Goal: Task Accomplishment & Management: Use online tool/utility

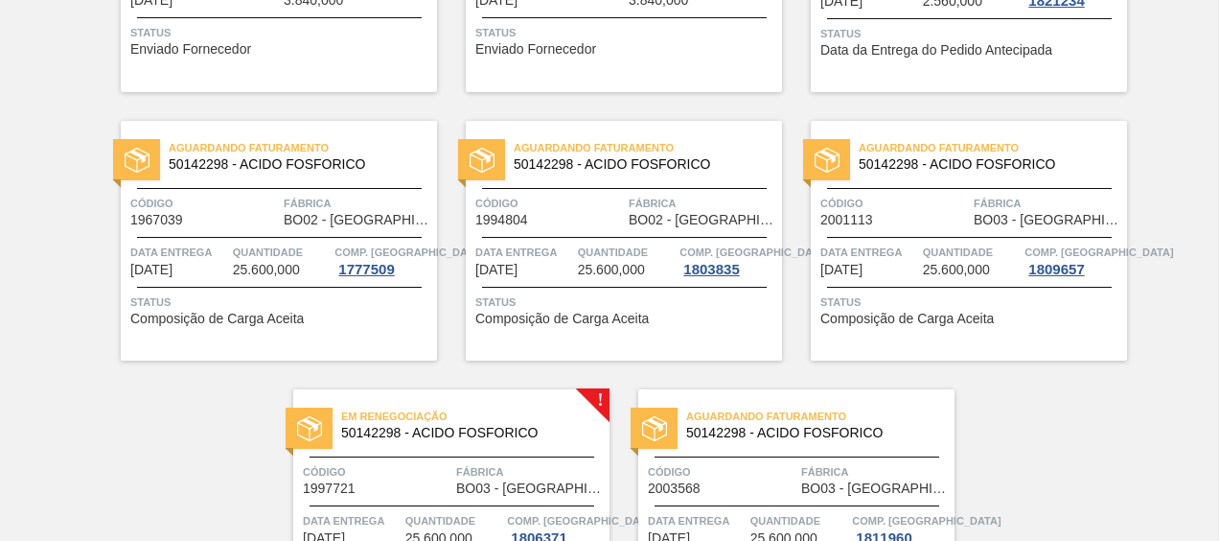
scroll to position [1167, 0]
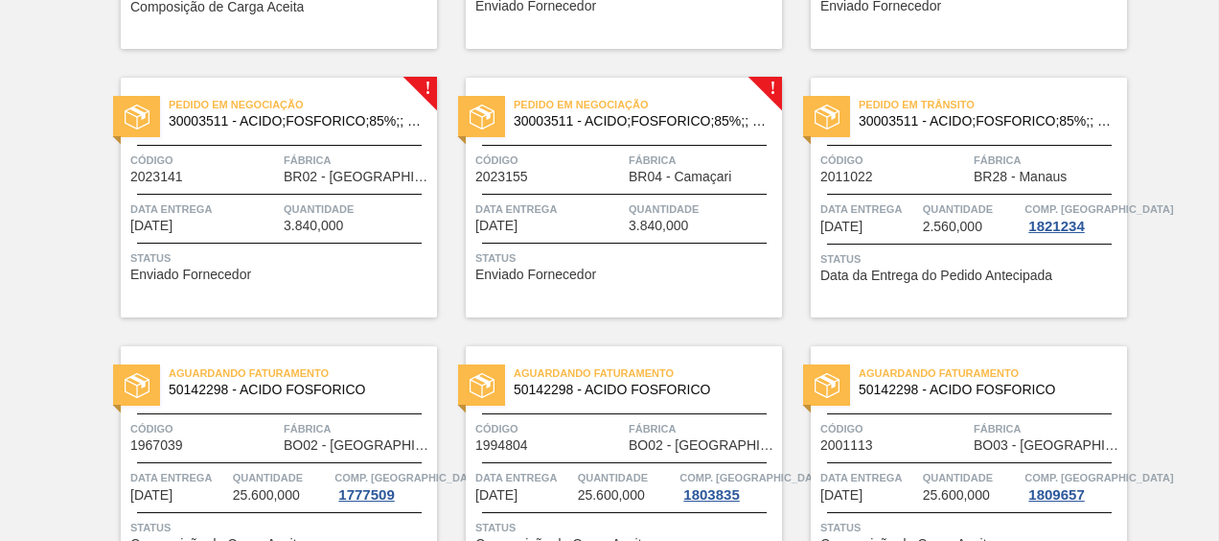
click at [620, 127] on span "30003511 - ACIDO;FOSFORICO;85%;; CONTAINER" at bounding box center [640, 121] width 253 height 14
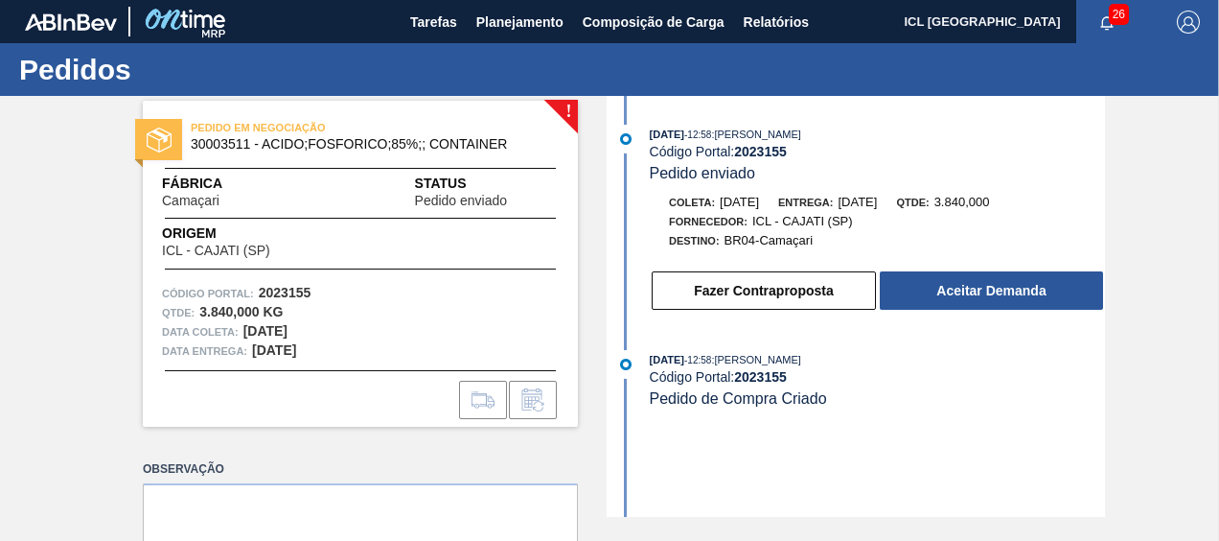
click at [409, 269] on div "PEDIDO EM NEGOCIAÇÃO 30003511 - ACIDO;FOSFORICO;85%;; CONTAINER Fábrica Camaçar…" at bounding box center [360, 264] width 435 height 326
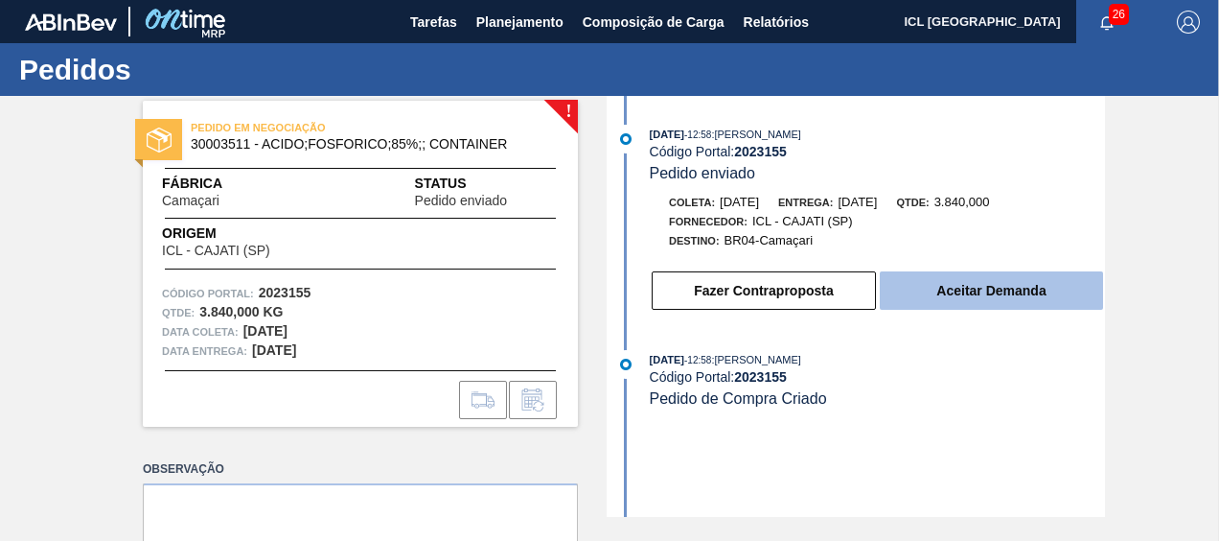
click at [986, 283] on button "Aceitar Demanda" at bounding box center [991, 290] width 223 height 38
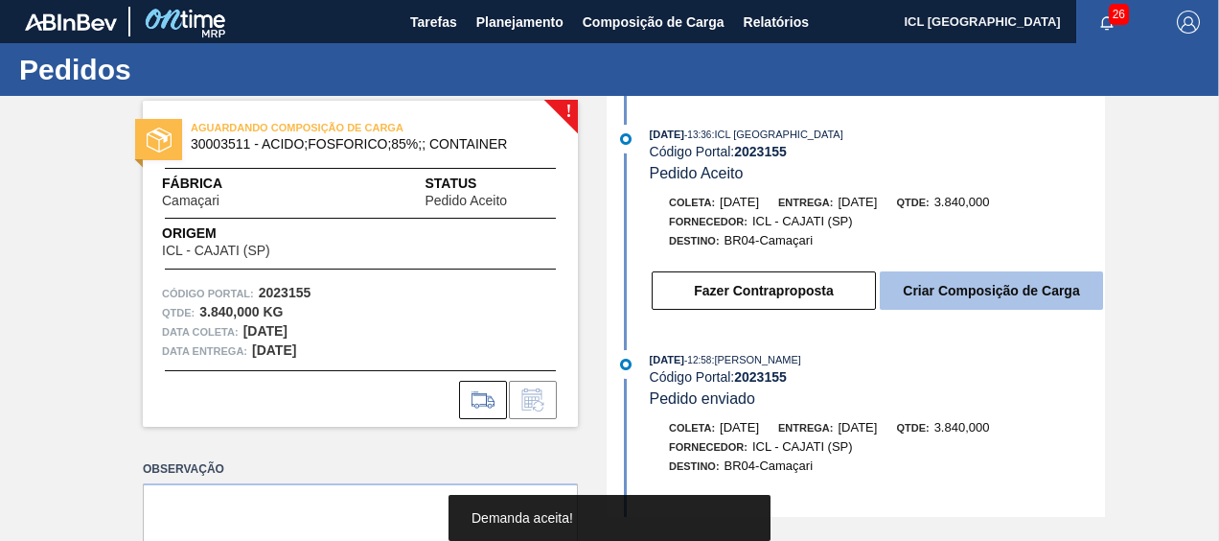
click at [966, 284] on button "Criar Composição de Carga" at bounding box center [991, 290] width 223 height 38
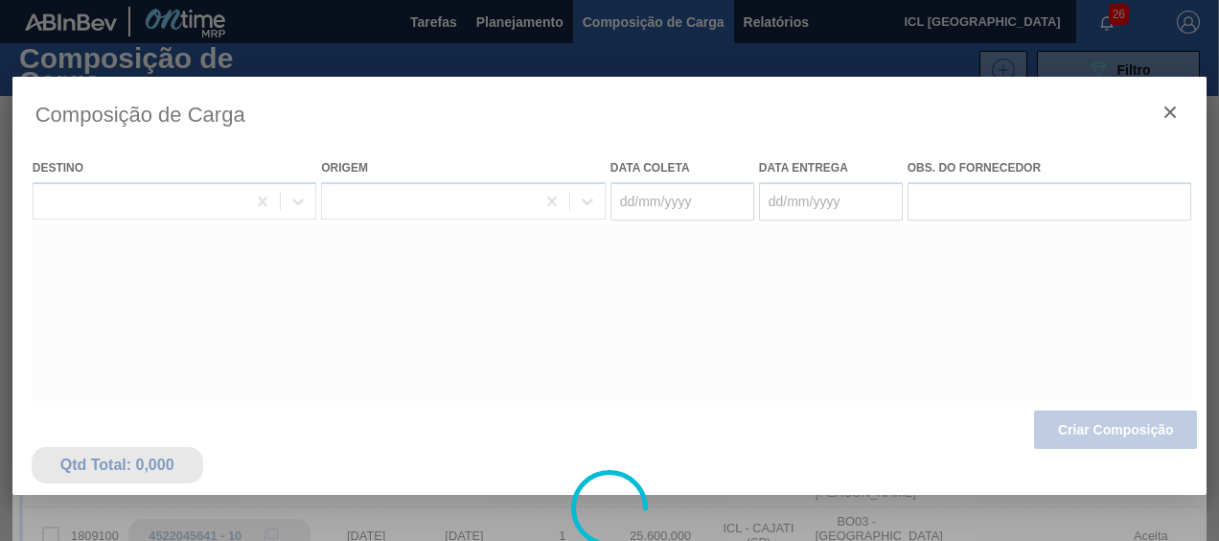
type coleta "[DATE]"
type entrega "[DATE]"
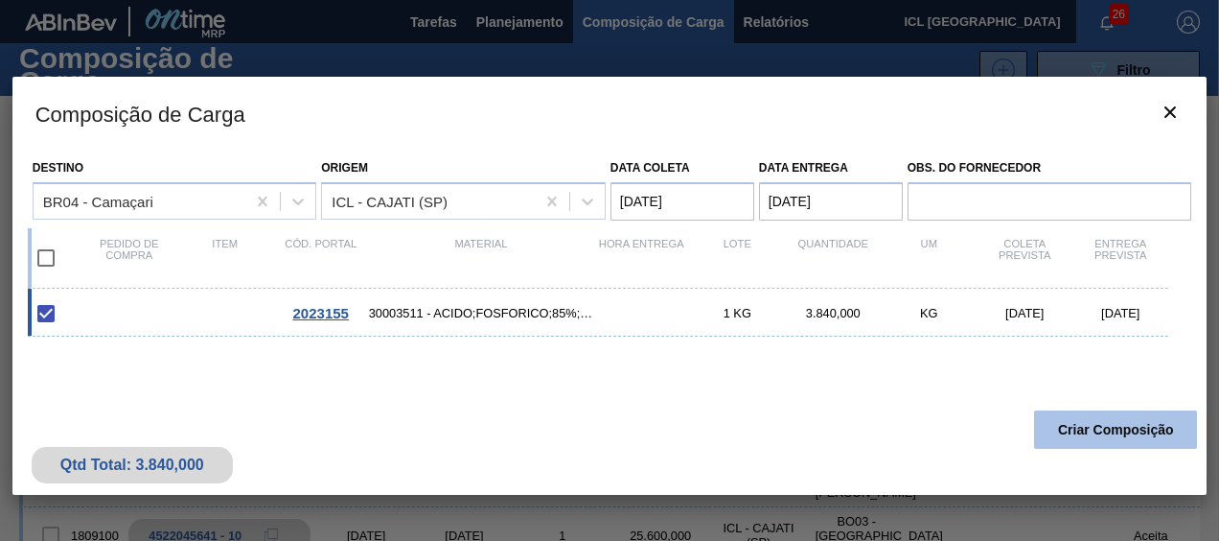
click at [1085, 425] on button "Criar Composição" at bounding box center [1115, 429] width 163 height 38
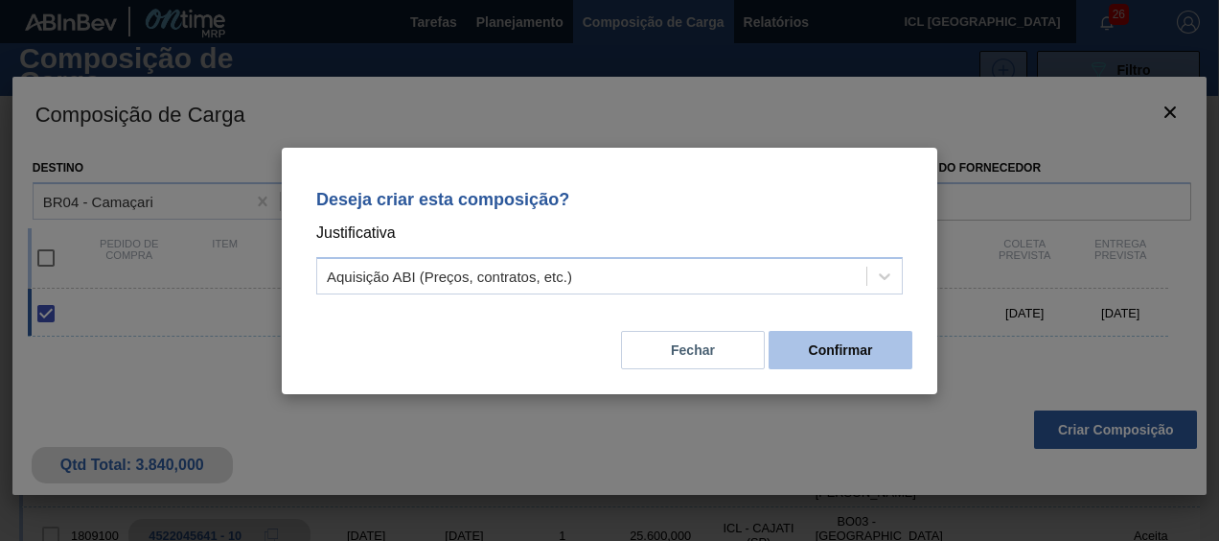
click at [847, 353] on button "Confirmar" at bounding box center [841, 350] width 144 height 38
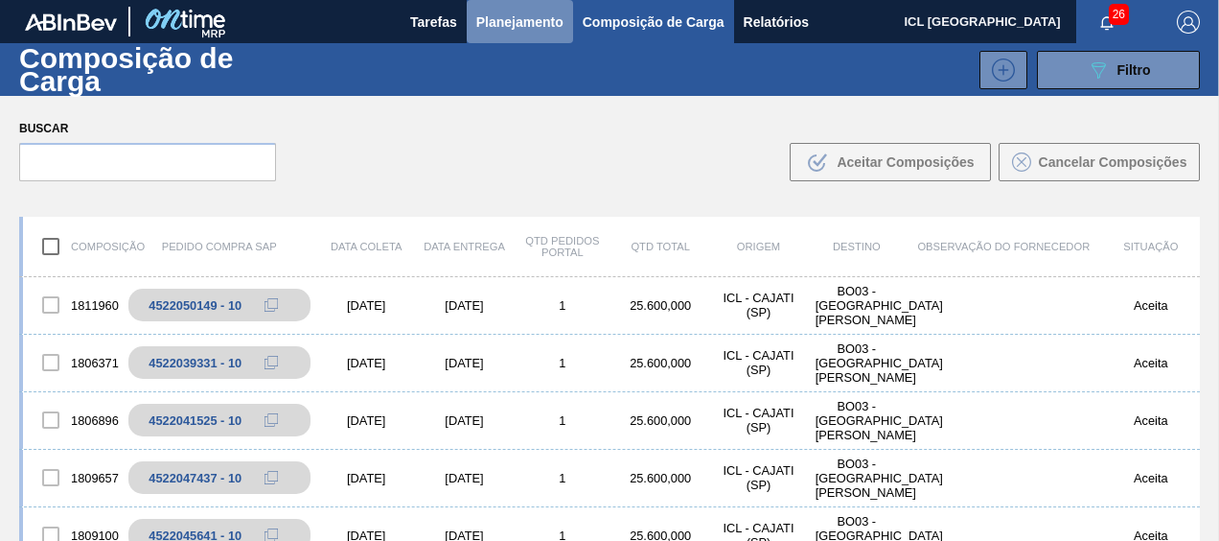
click at [506, 35] on button "Planejamento" at bounding box center [520, 21] width 106 height 43
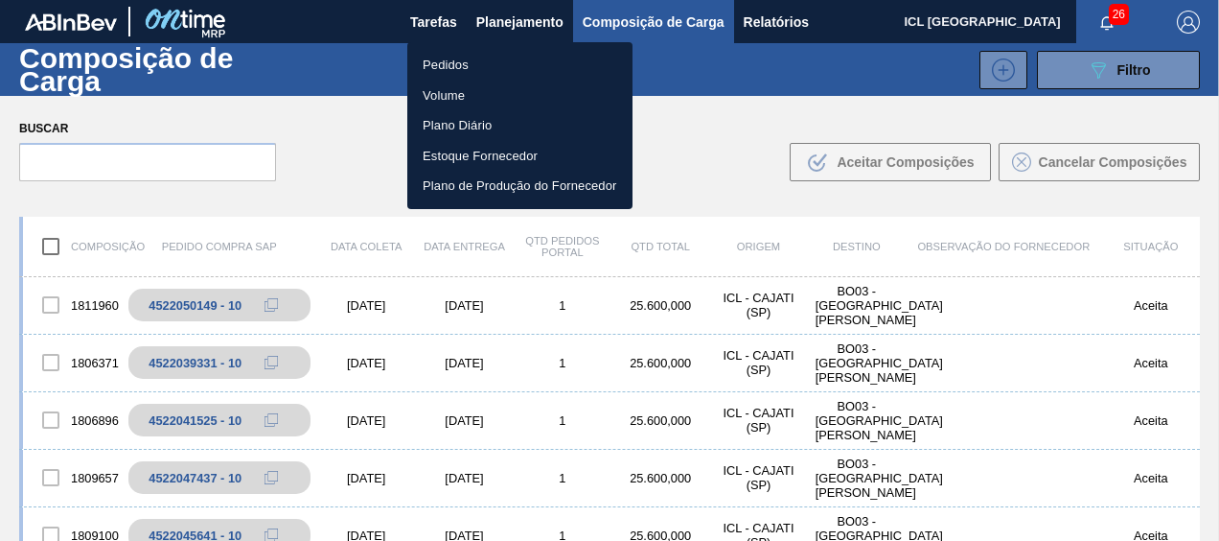
click at [484, 63] on li "Pedidos" at bounding box center [519, 65] width 225 height 31
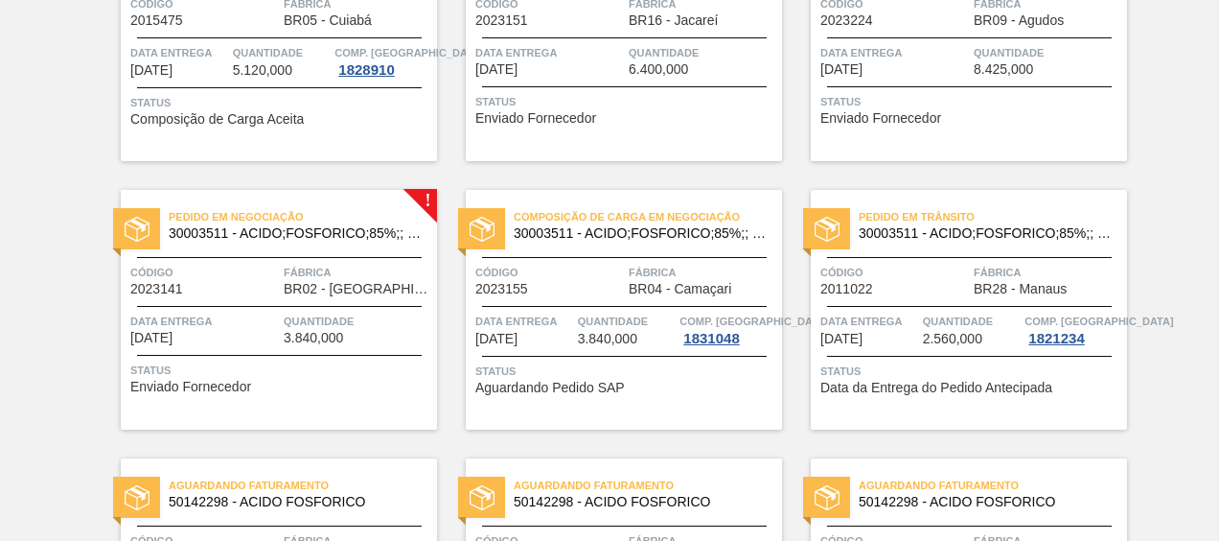
scroll to position [1055, 0]
click at [282, 211] on span "Pedido em Negociação" at bounding box center [303, 216] width 268 height 19
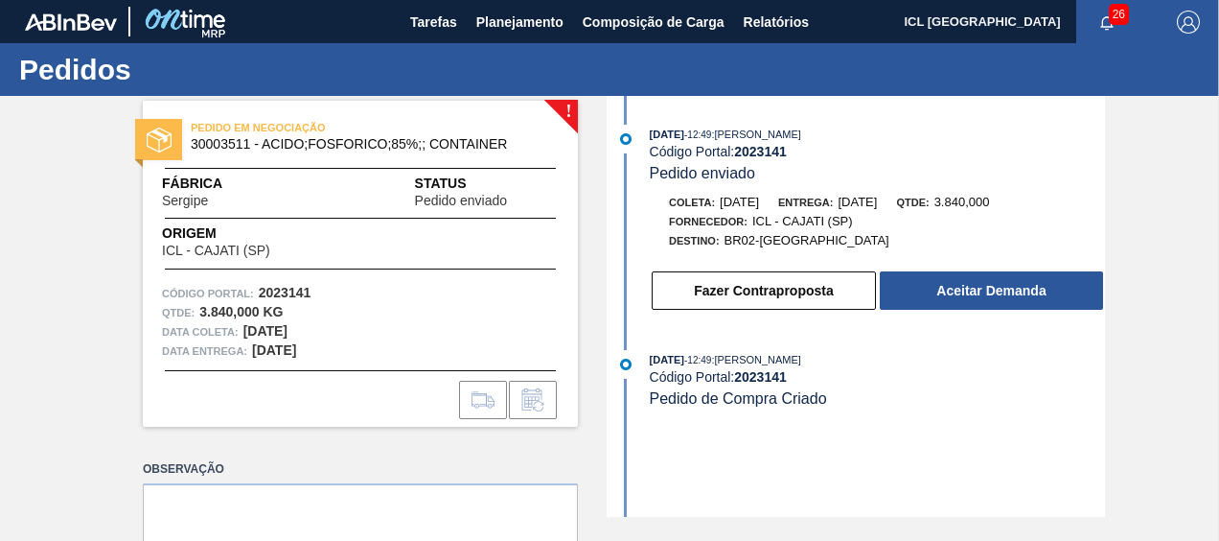
click at [967, 315] on div "03/09/2025 - 12:49 : JULIA SILVA DE ALMEIDA Código Portal: 2023141 Pedido envia…" at bounding box center [859, 223] width 494 height 197
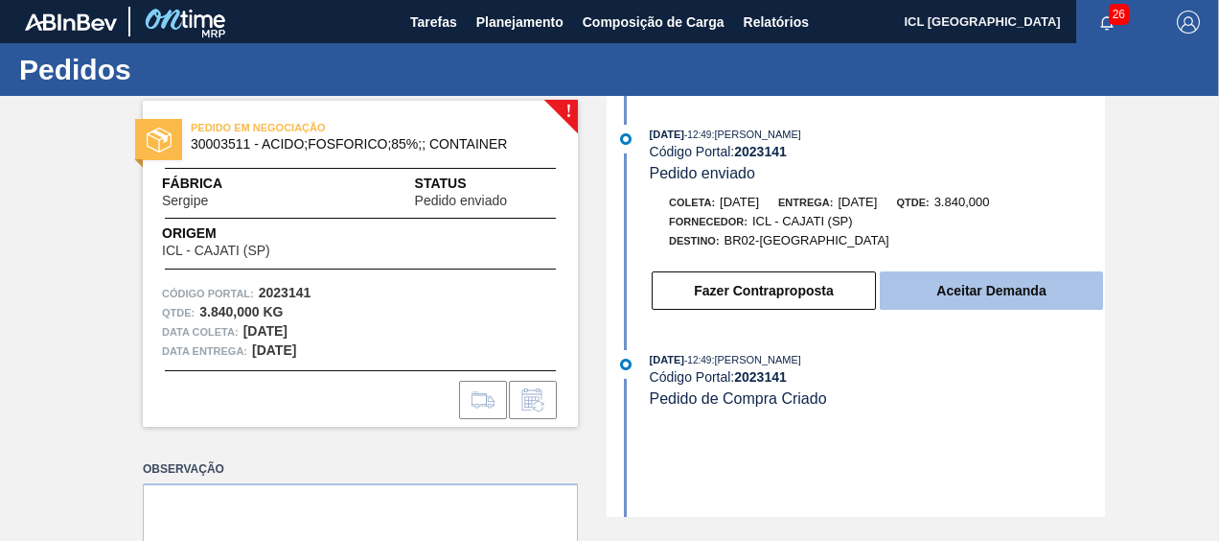
click at [982, 292] on button "Aceitar Demanda" at bounding box center [991, 290] width 223 height 38
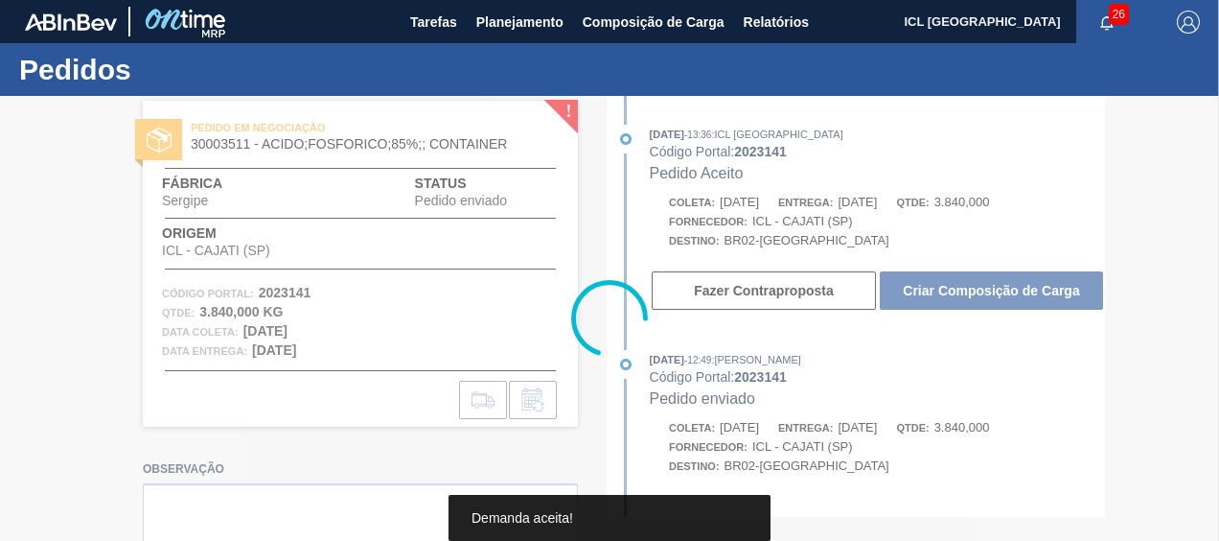
click at [982, 292] on button "Criar Composição de Carga" at bounding box center [991, 290] width 223 height 38
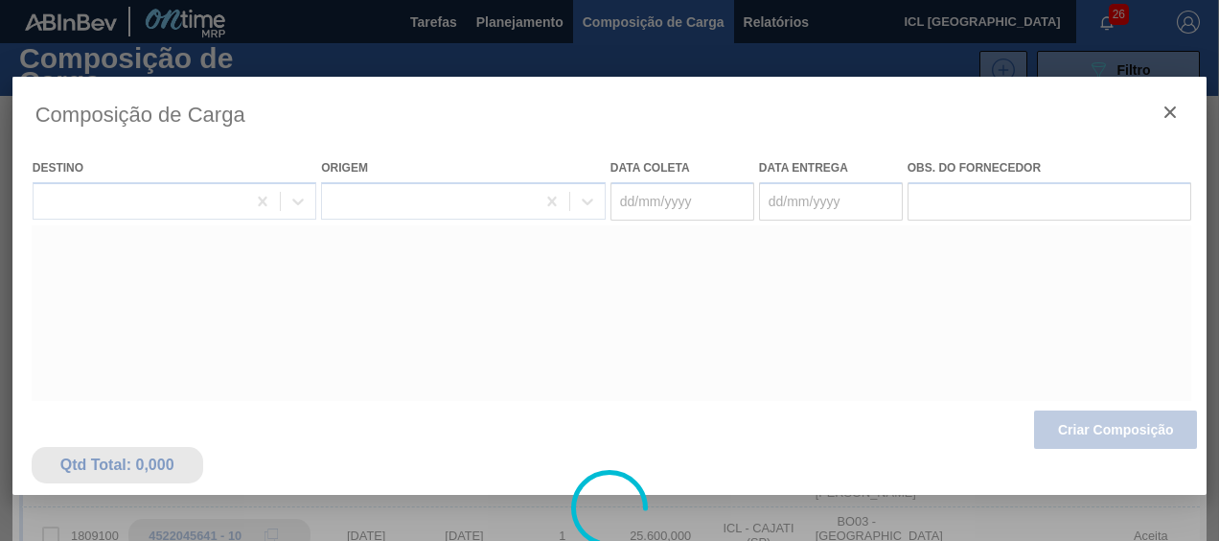
type coleta "[DATE]"
type entrega "[DATE]"
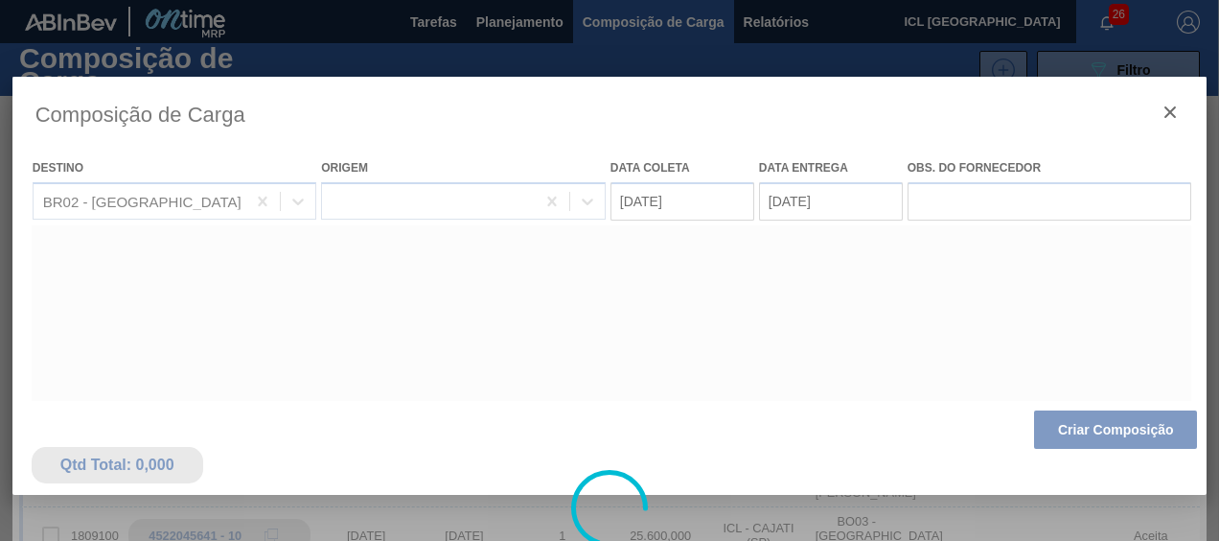
click at [1094, 429] on div at bounding box center [609, 508] width 1195 height 863
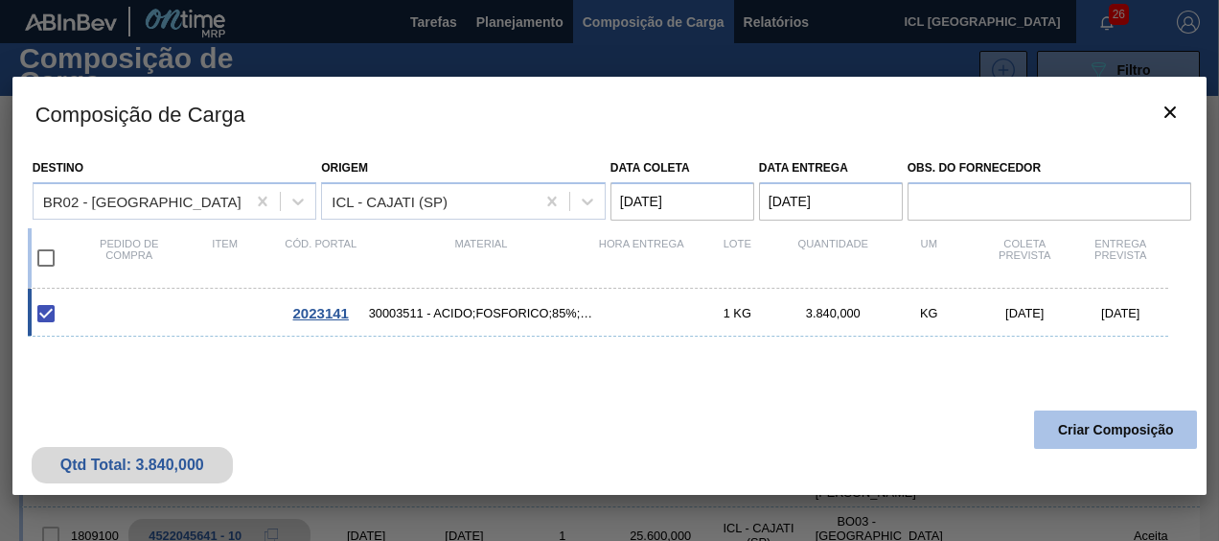
click at [1099, 435] on button "Criar Composição" at bounding box center [1115, 429] width 163 height 38
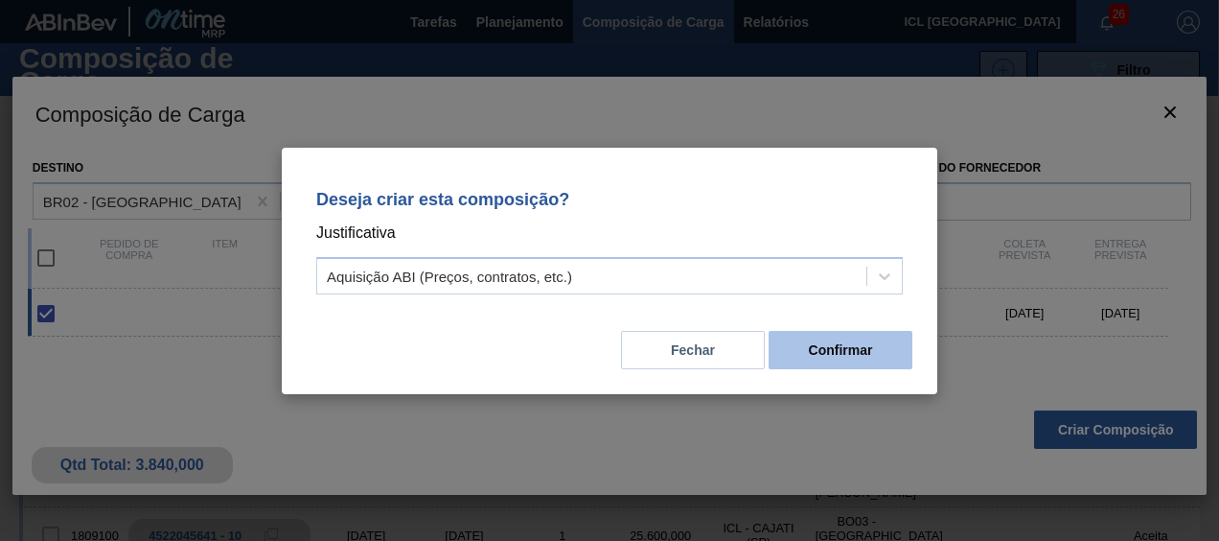
click at [901, 349] on button "Confirmar" at bounding box center [841, 350] width 144 height 38
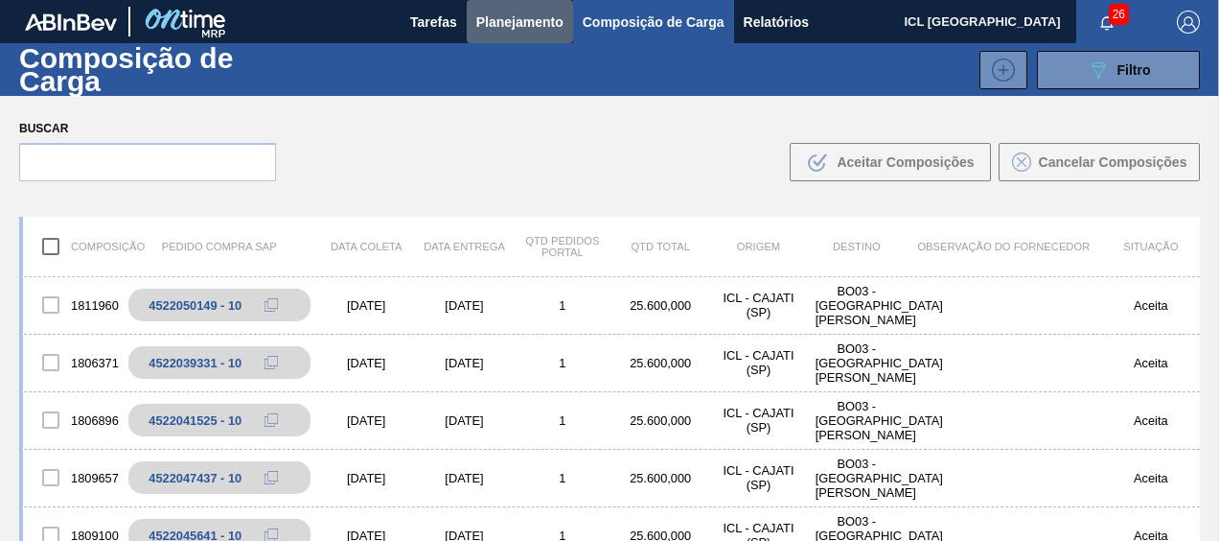
click at [483, 20] on span "Planejamento" at bounding box center [519, 22] width 87 height 23
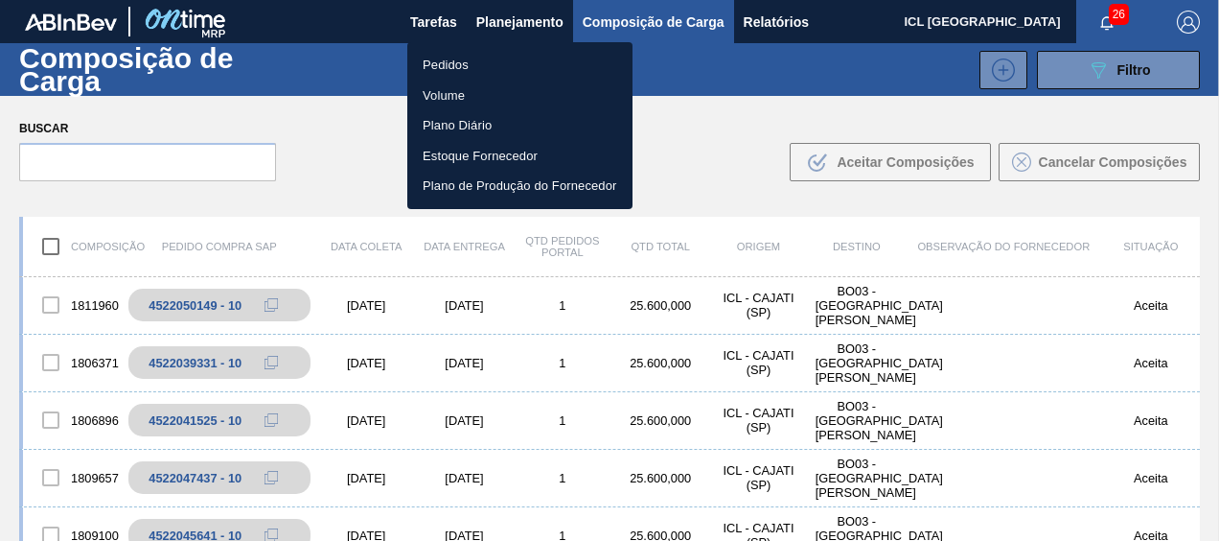
click at [452, 65] on li "Pedidos" at bounding box center [519, 65] width 225 height 31
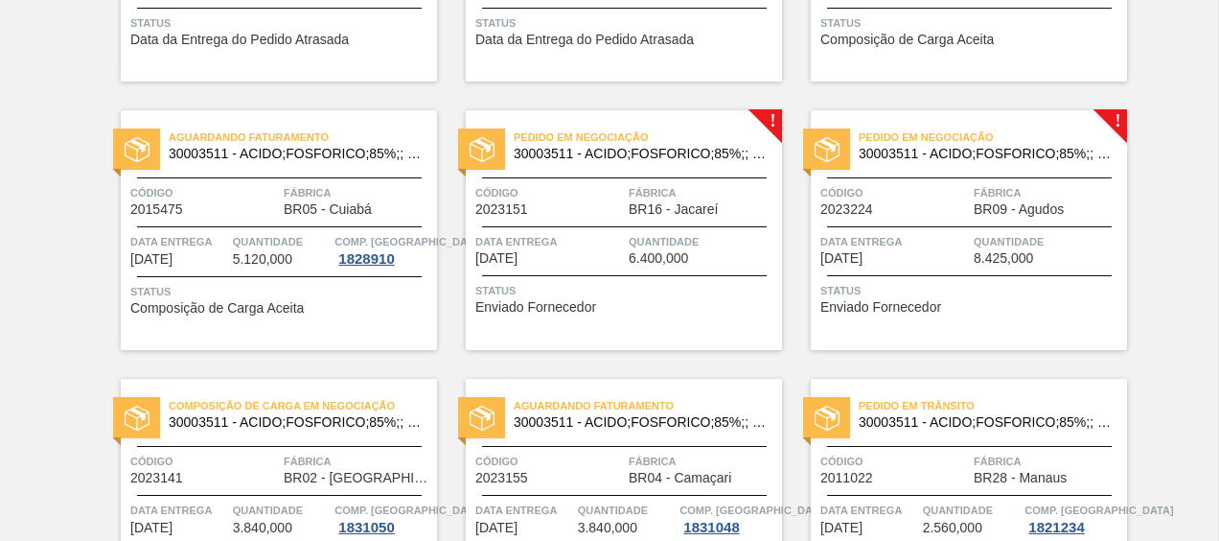
scroll to position [959, 0]
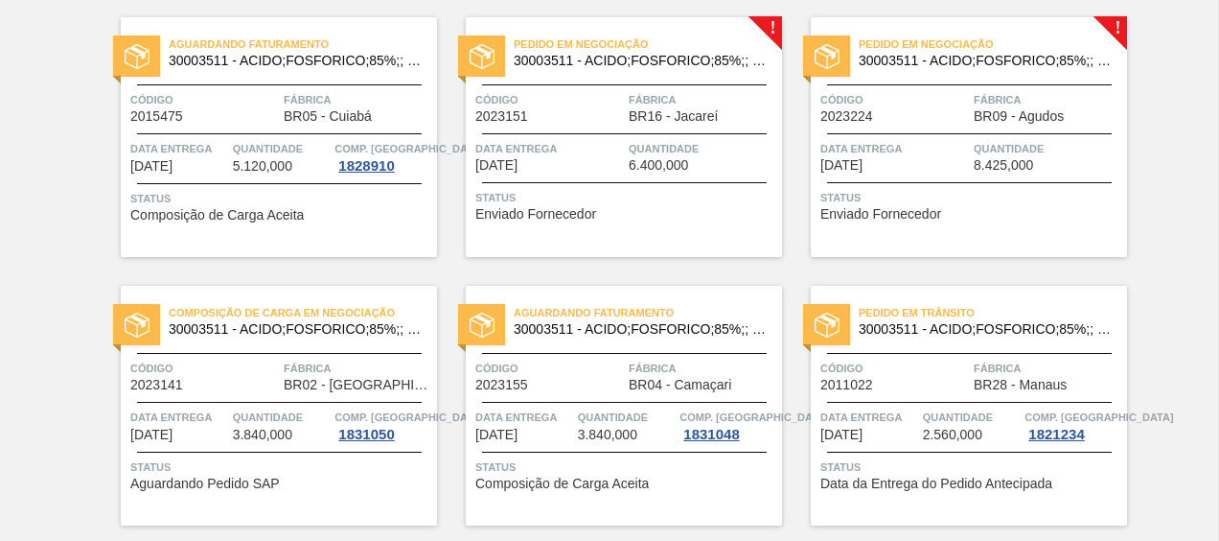
click at [930, 123] on div "Código 2023224" at bounding box center [895, 107] width 149 height 34
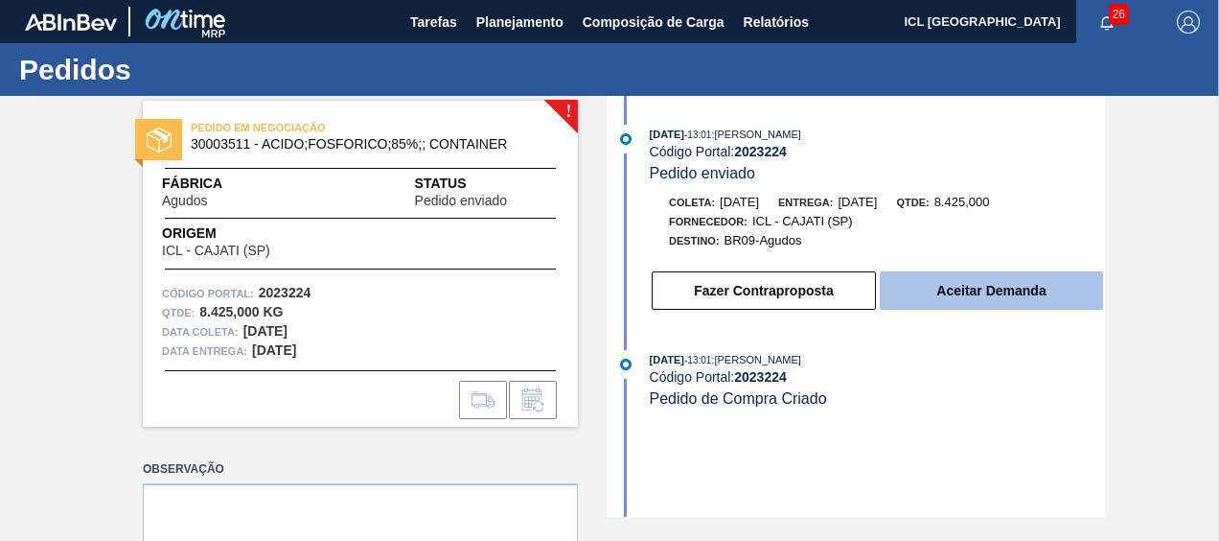
click at [970, 305] on button "Aceitar Demanda" at bounding box center [991, 290] width 223 height 38
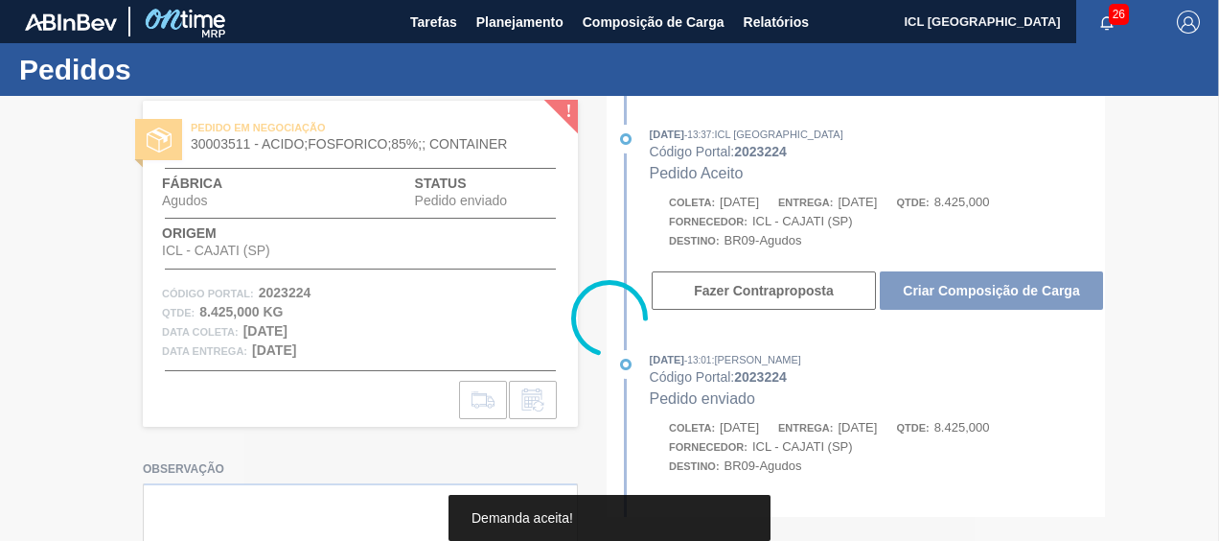
click at [968, 305] on div at bounding box center [609, 318] width 1219 height 445
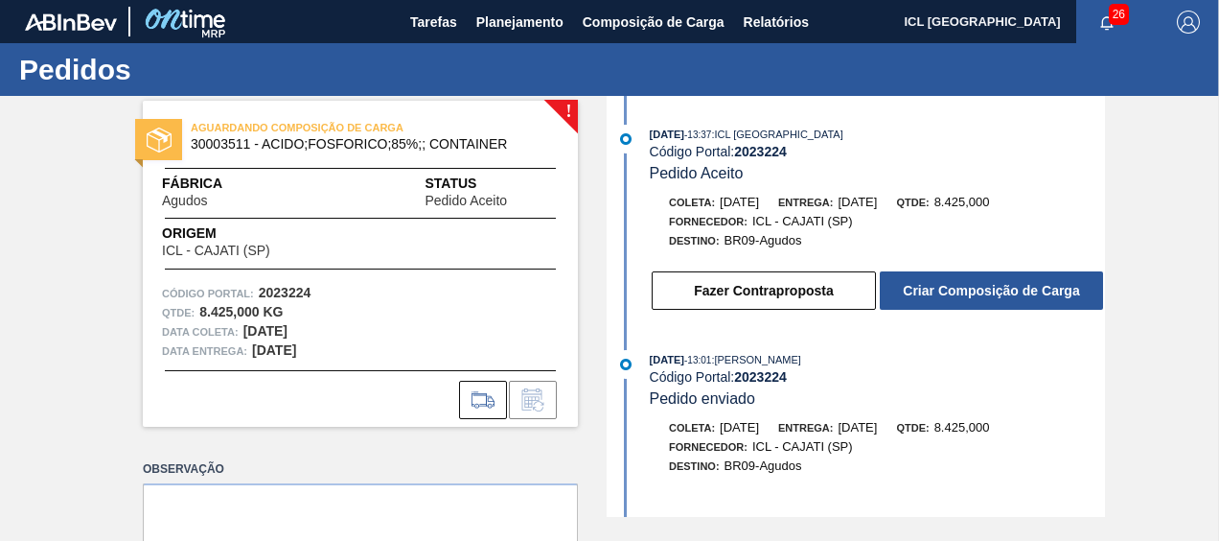
click at [968, 305] on button "Criar Composição de Carga" at bounding box center [991, 290] width 223 height 38
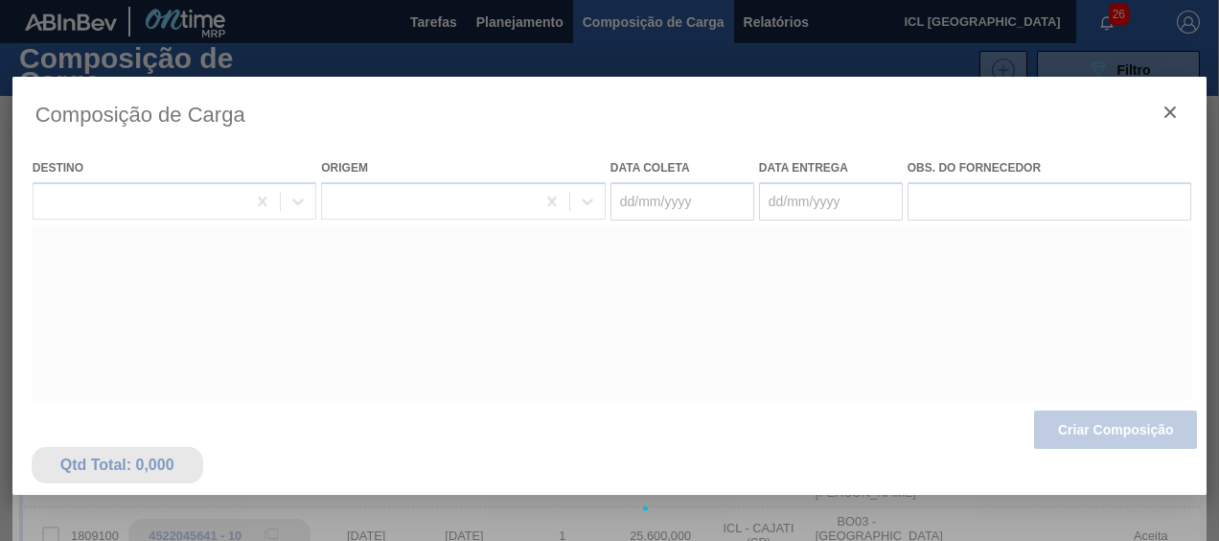
type coleta "[DATE]"
type entrega "[DATE]"
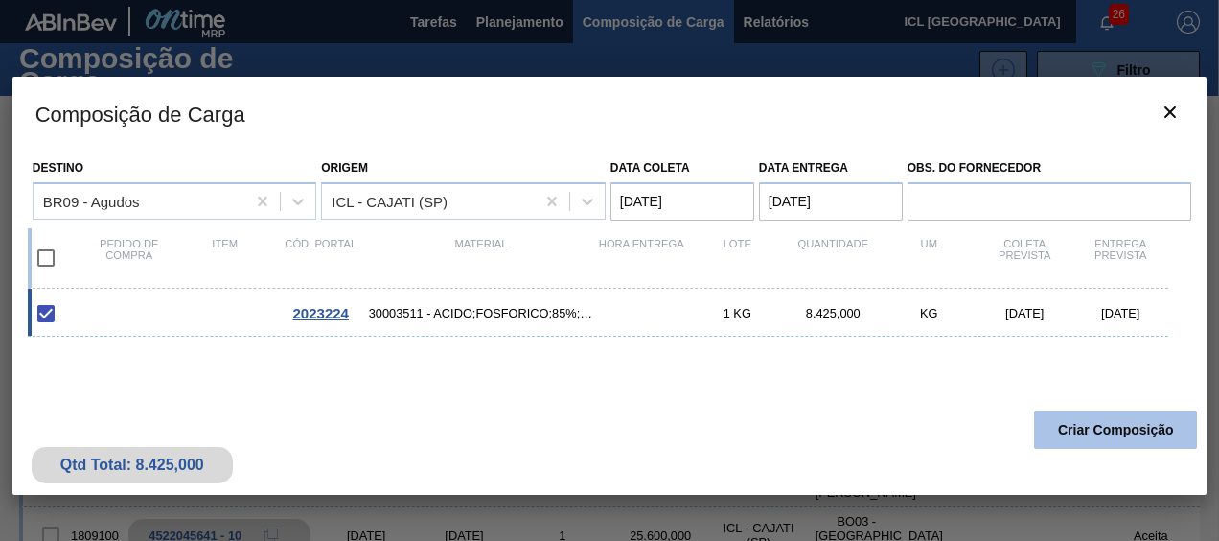
click at [1079, 422] on button "Criar Composição" at bounding box center [1115, 429] width 163 height 38
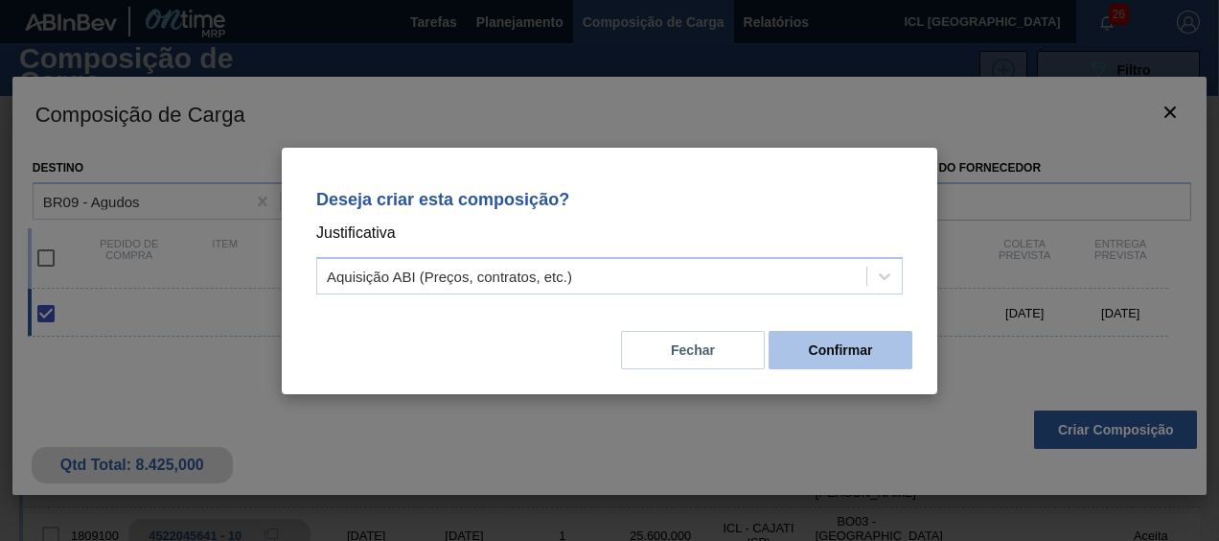
click at [824, 356] on button "Confirmar" at bounding box center [841, 350] width 144 height 38
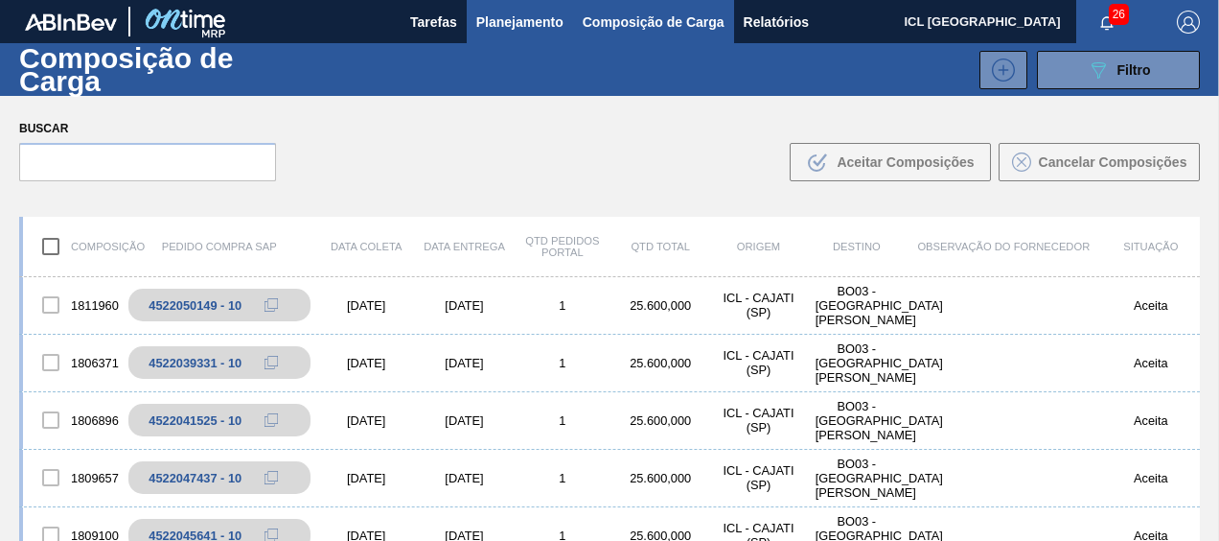
click at [551, 18] on span "Planejamento" at bounding box center [519, 22] width 87 height 23
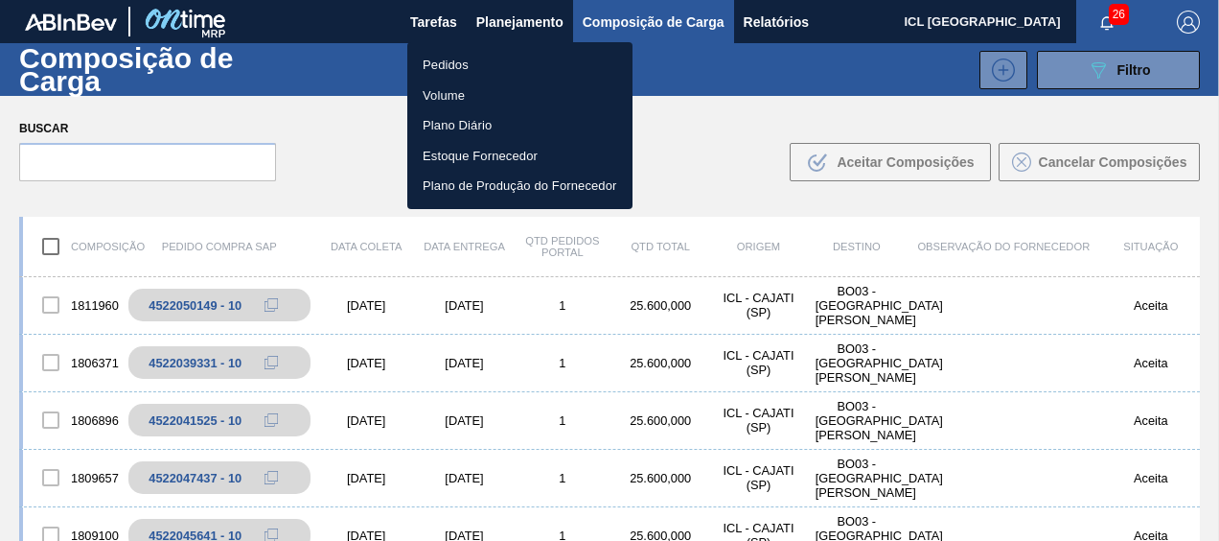
click at [499, 63] on li "Pedidos" at bounding box center [519, 65] width 225 height 31
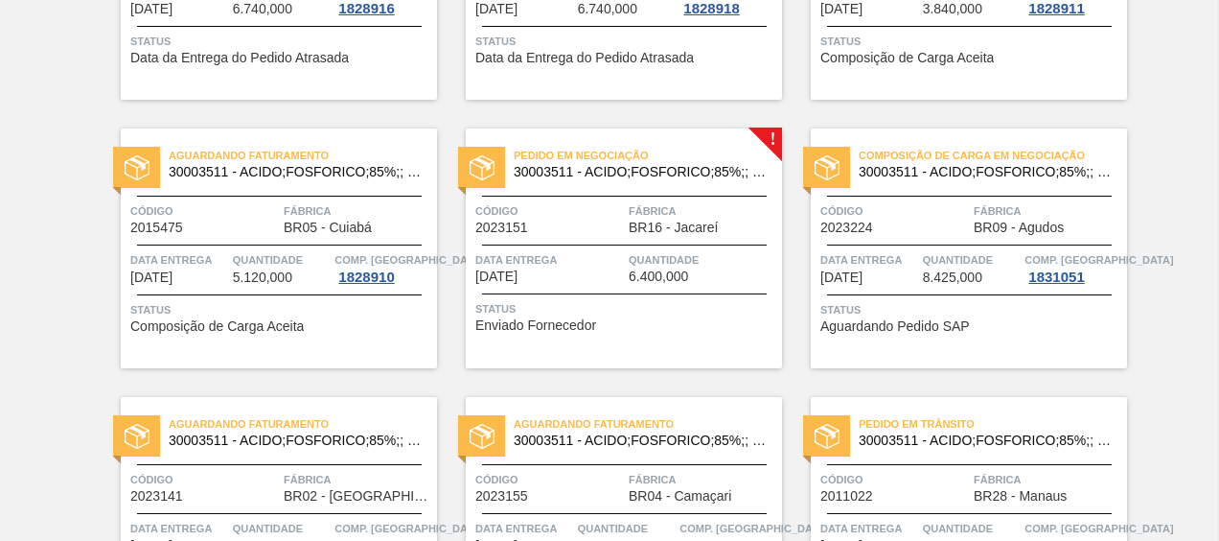
scroll to position [863, 0]
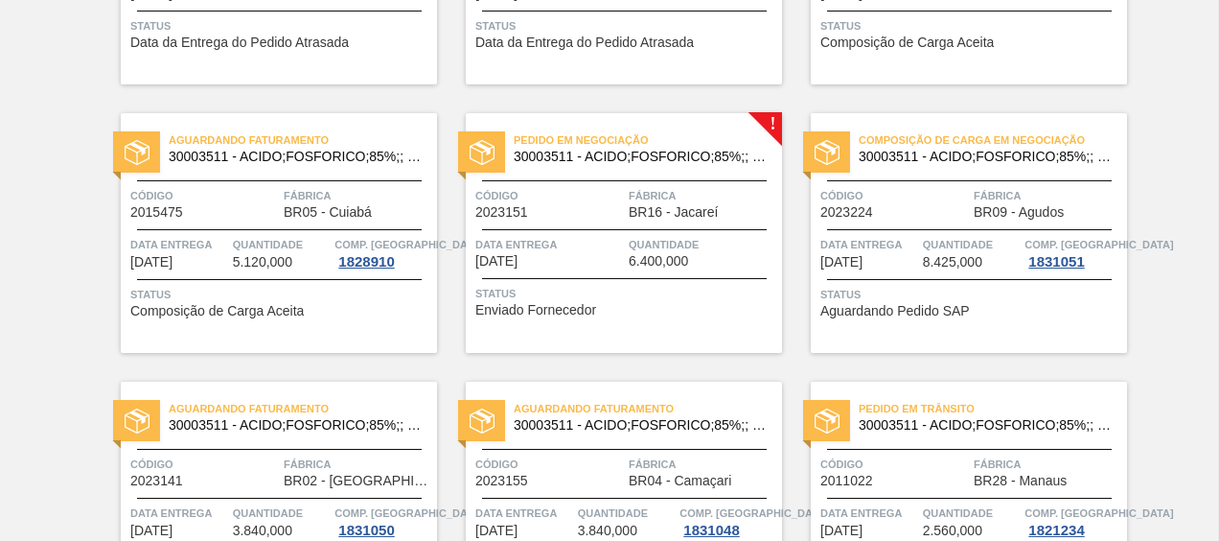
click at [604, 165] on div "Pedido em Negociação 30003511 - ACIDO;FOSFORICO;85%;; CONTAINER" at bounding box center [624, 149] width 316 height 43
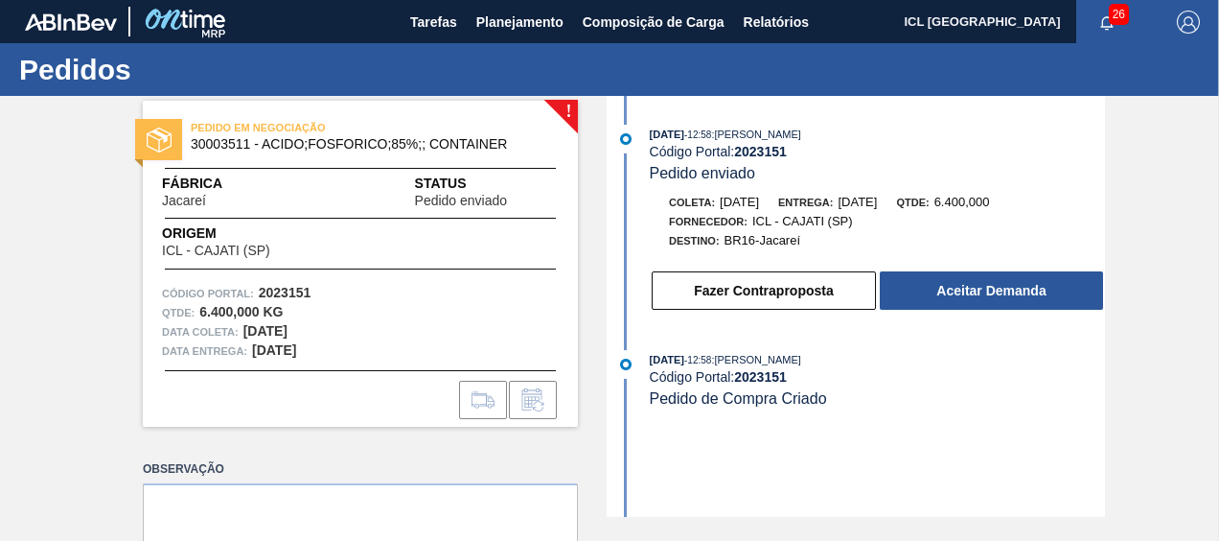
drag, startPoint x: 1056, startPoint y: 328, endPoint x: 1053, endPoint y: 316, distance: 12.1
click at [1053, 316] on div "03/09/2025 - 12:58 : JULIA SILVA DE ALMEIDA Código Portal: 2023151 Pedido envia…" at bounding box center [859, 306] width 494 height 421
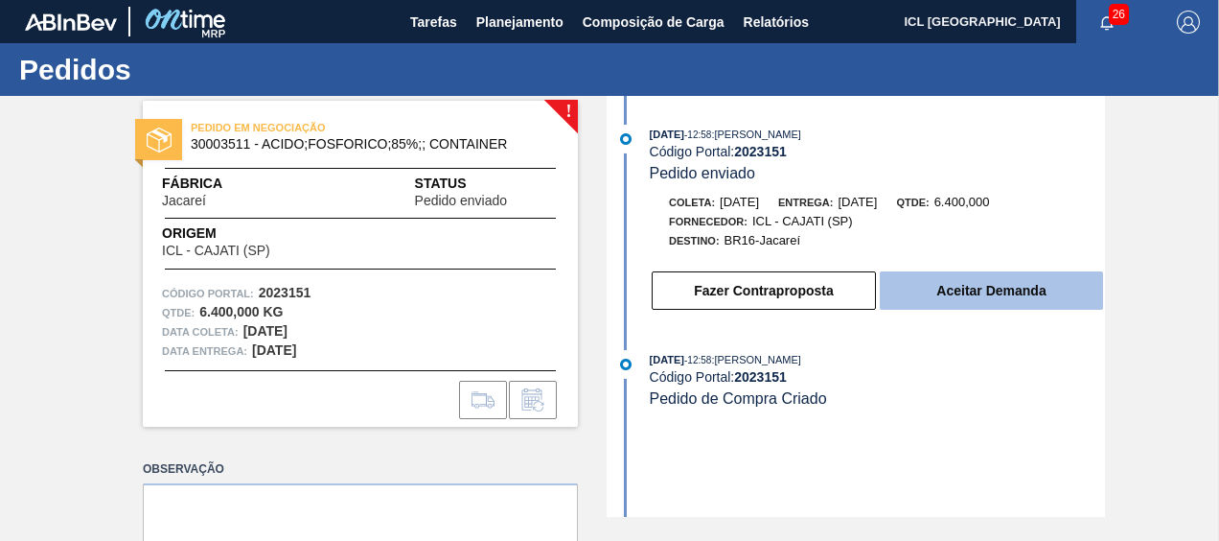
drag, startPoint x: 1053, startPoint y: 316, endPoint x: 1046, endPoint y: 309, distance: 10.2
click at [1046, 309] on button "Aceitar Demanda" at bounding box center [991, 290] width 223 height 38
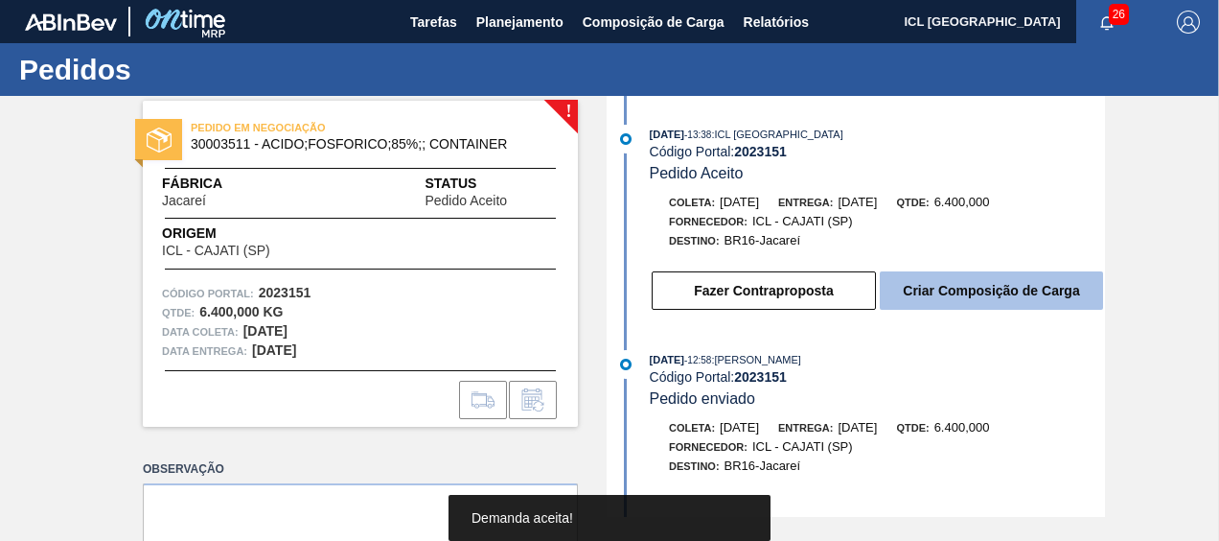
click at [1009, 289] on button "Criar Composição de Carga" at bounding box center [991, 290] width 223 height 38
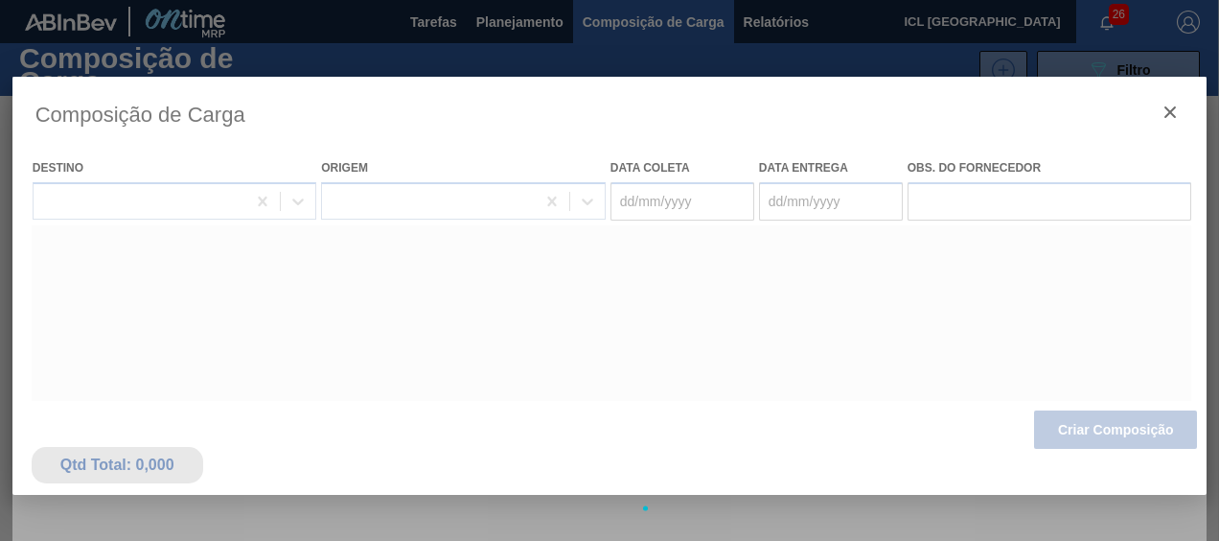
type coleta "[DATE]"
type entrega "[DATE]"
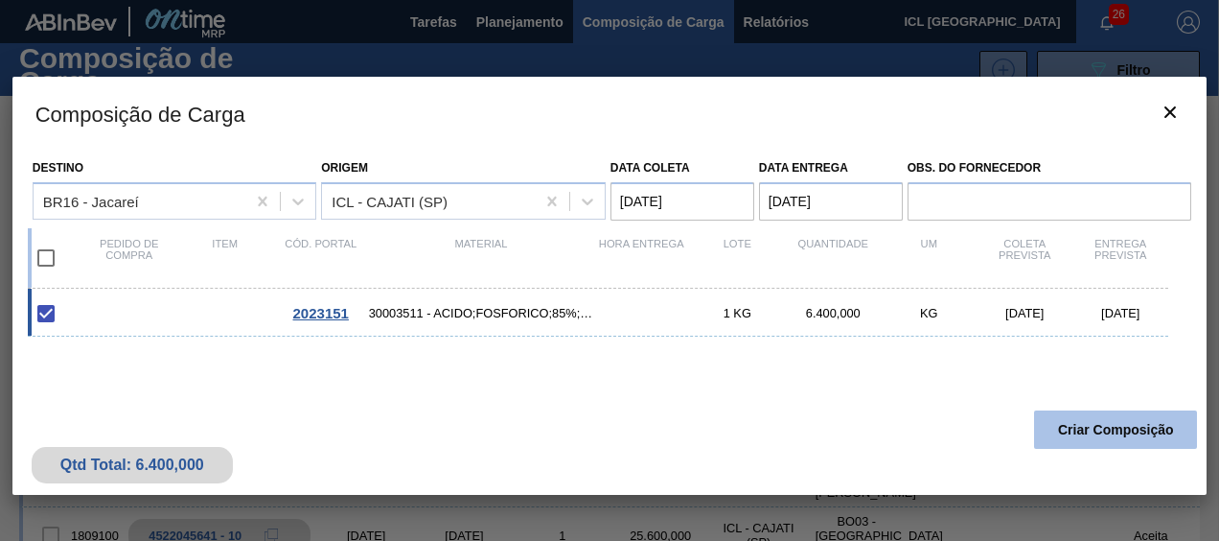
click at [1102, 427] on button "Criar Composição" at bounding box center [1115, 429] width 163 height 38
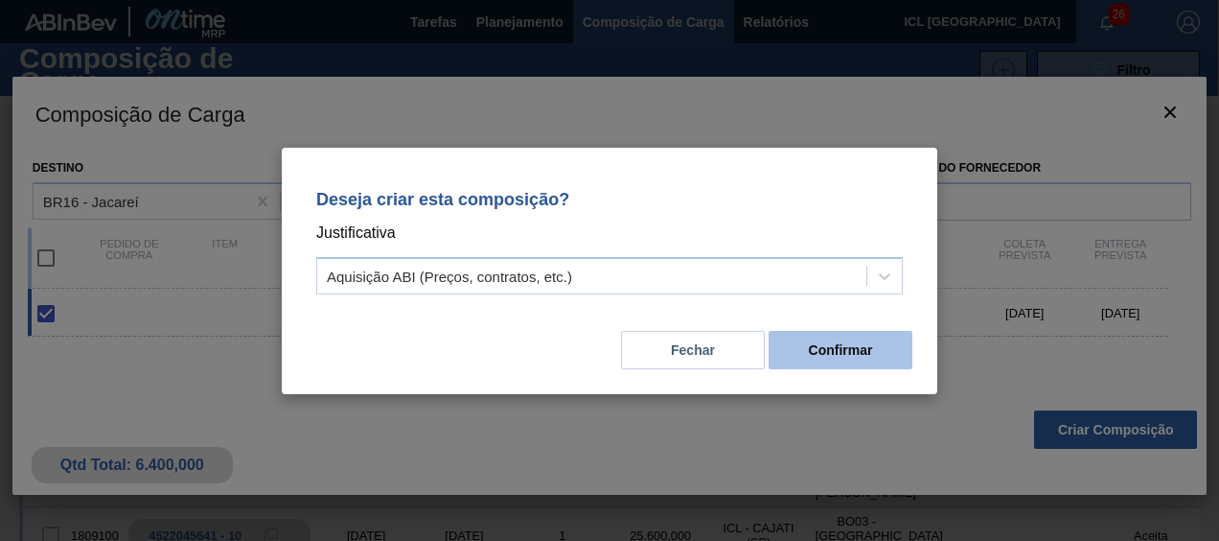
click at [872, 343] on button "Confirmar" at bounding box center [841, 350] width 144 height 38
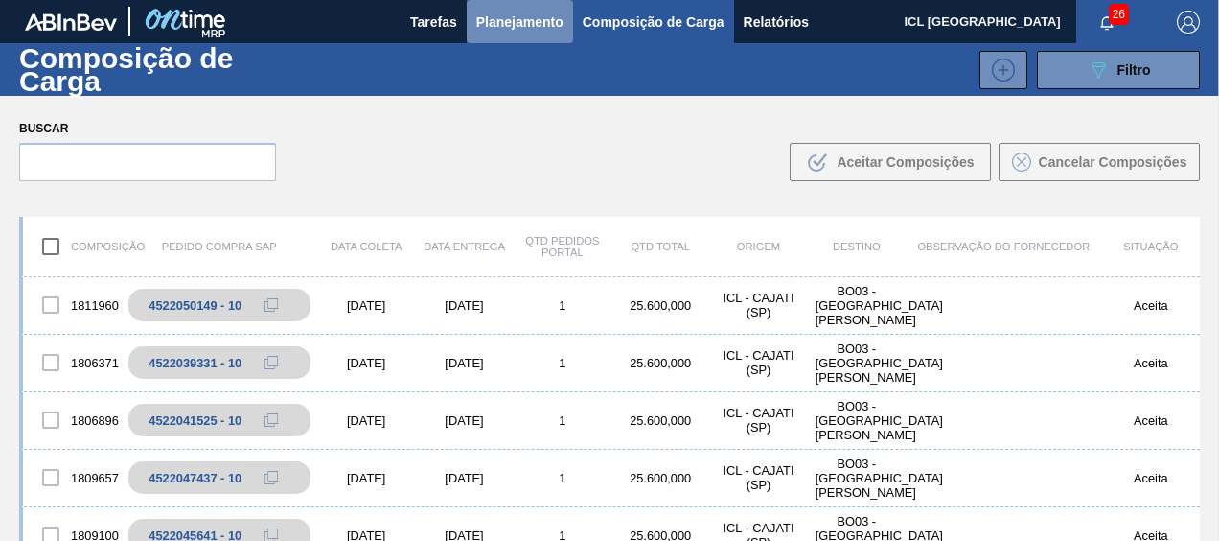
click at [506, 9] on button "Planejamento" at bounding box center [520, 21] width 106 height 43
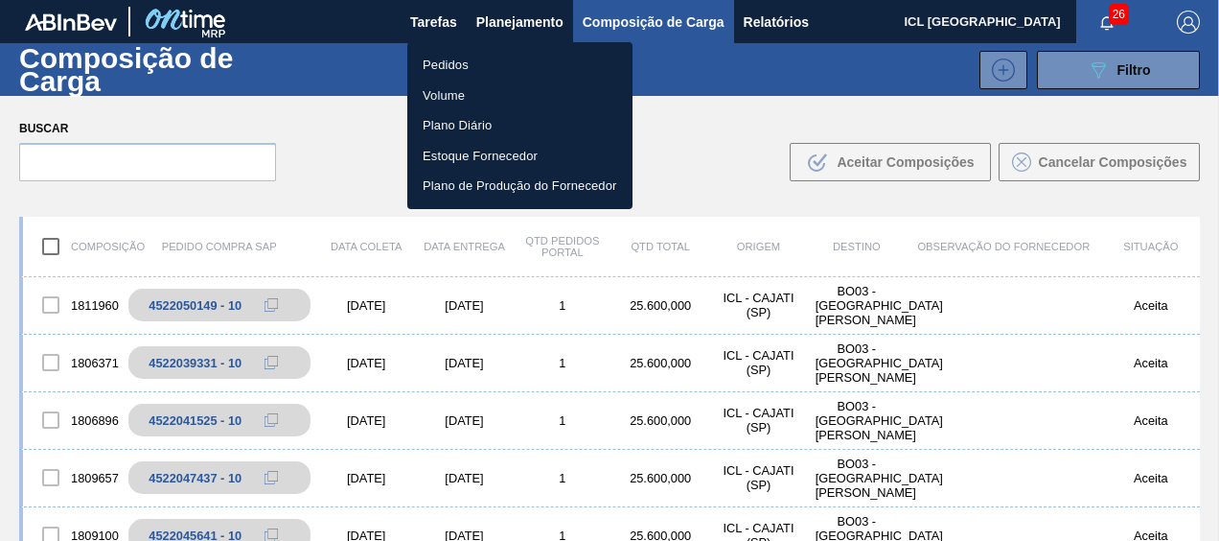
click at [489, 64] on li "Pedidos" at bounding box center [519, 65] width 225 height 31
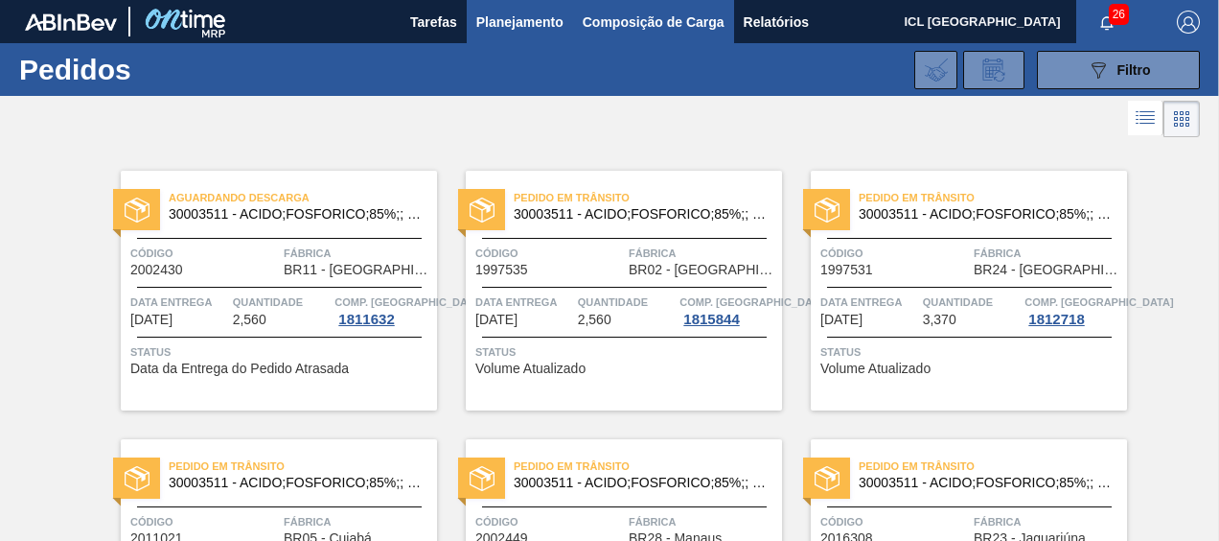
click at [600, 33] on span "Composição de Carga" at bounding box center [654, 22] width 142 height 23
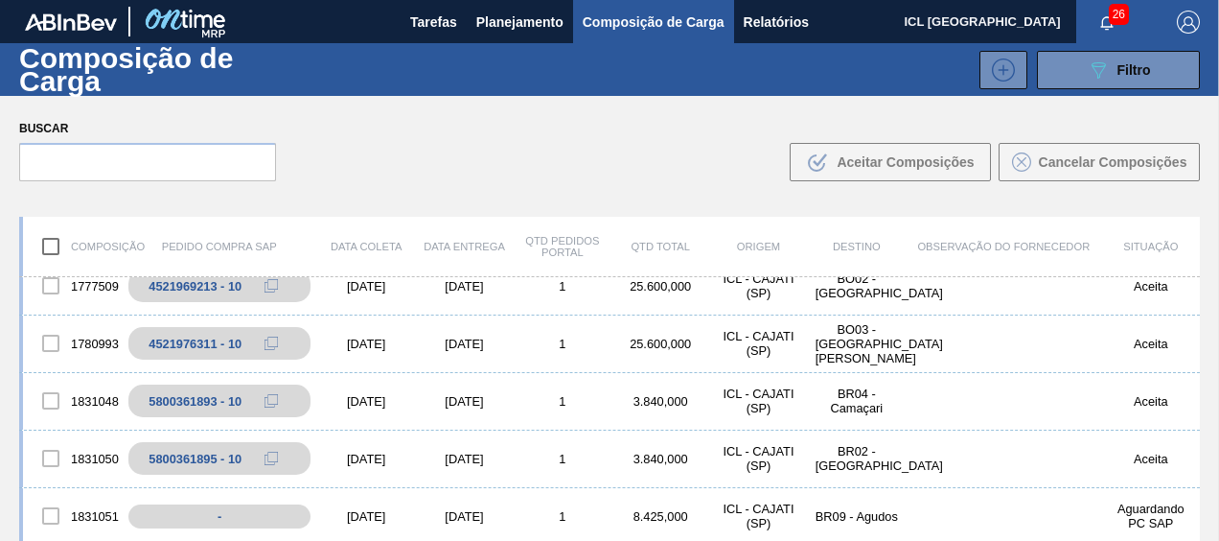
scroll to position [575, 0]
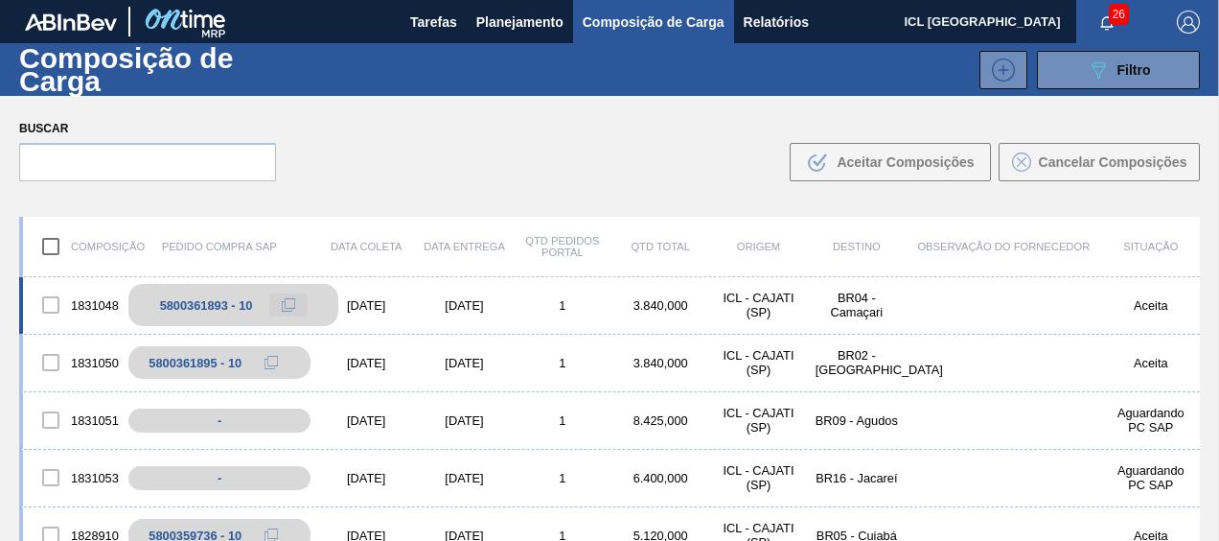
click at [270, 301] on button at bounding box center [288, 304] width 38 height 23
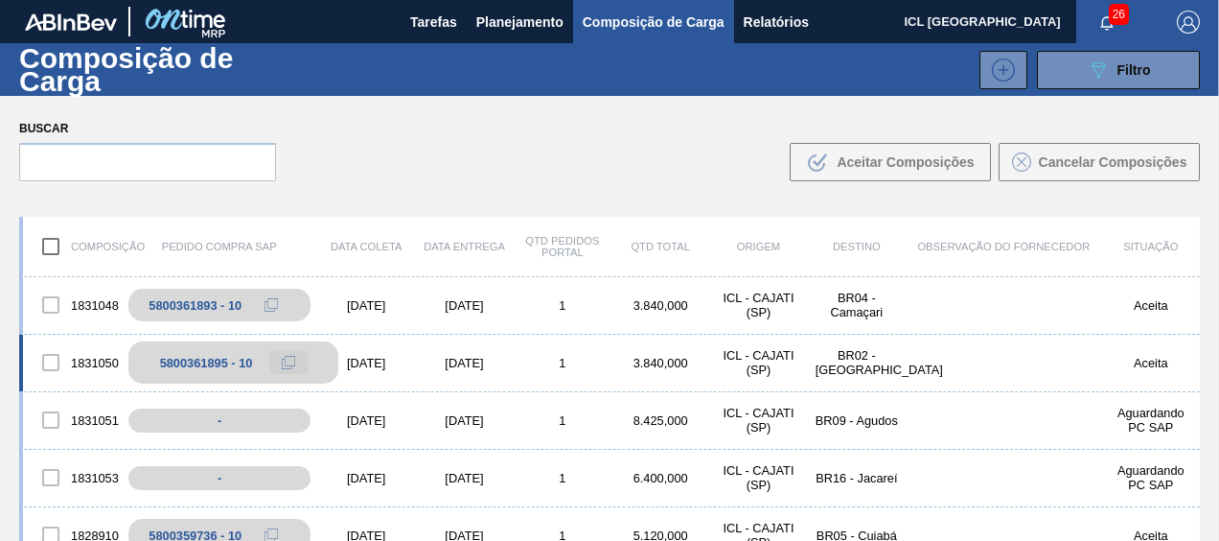
click at [279, 364] on button at bounding box center [288, 362] width 38 height 23
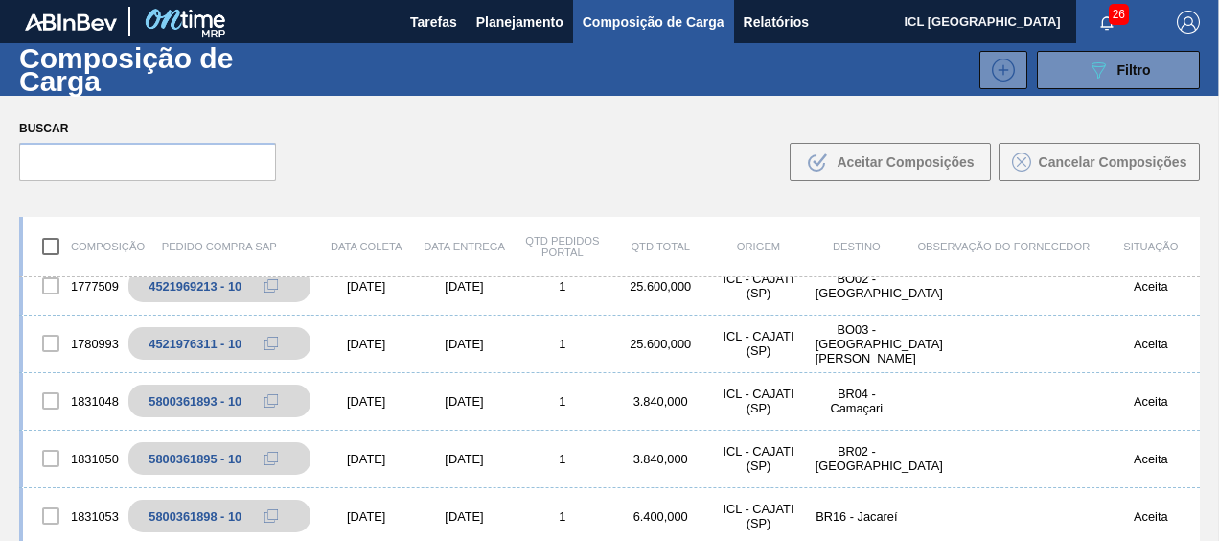
scroll to position [575, 0]
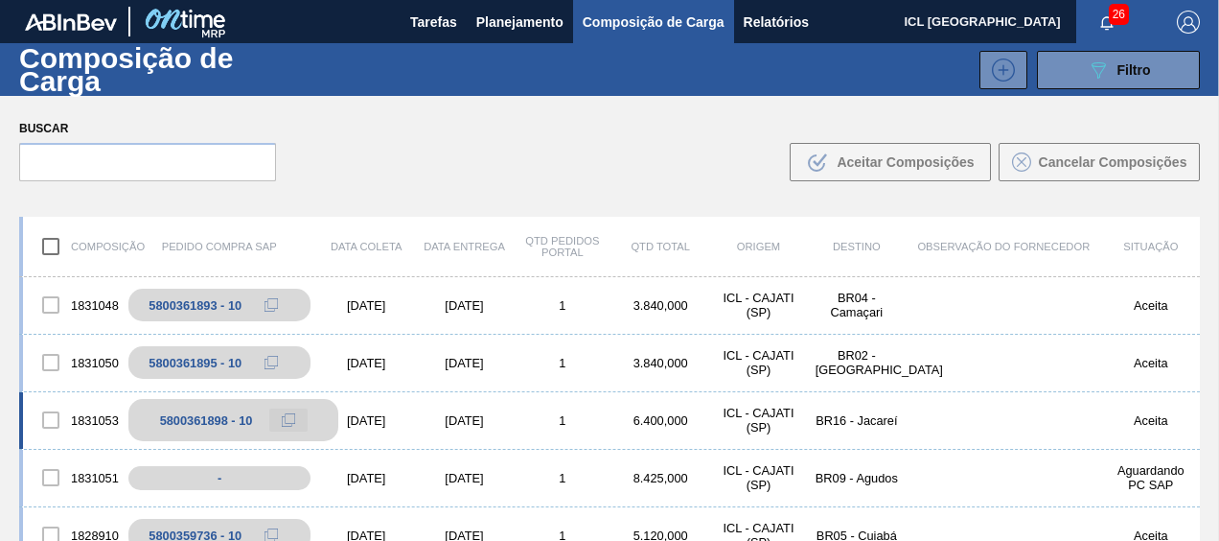
click at [274, 416] on button at bounding box center [288, 419] width 38 height 23
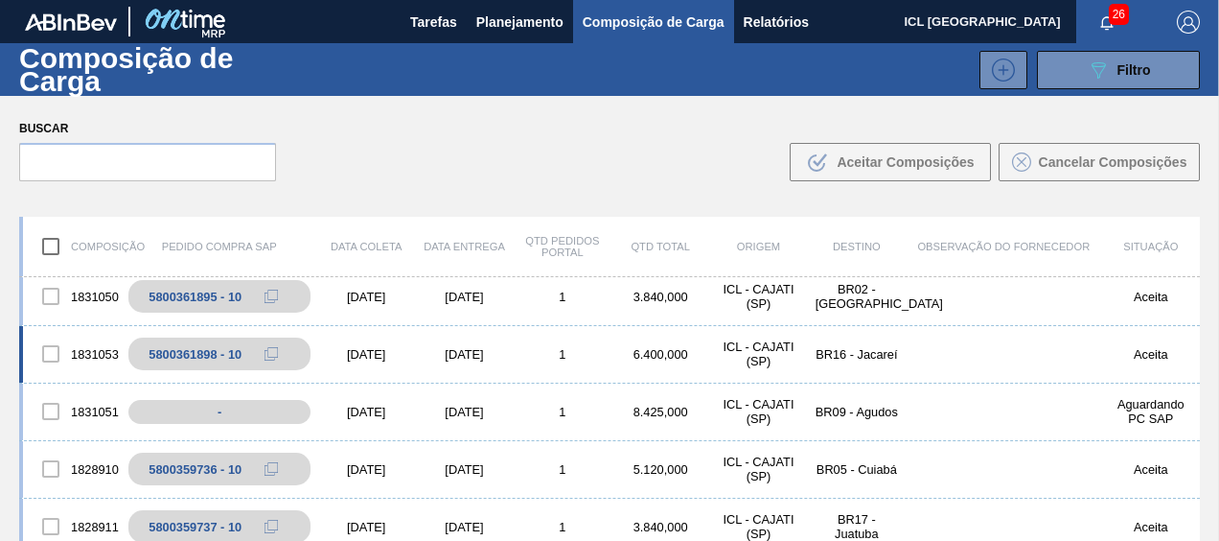
scroll to position [671, 0]
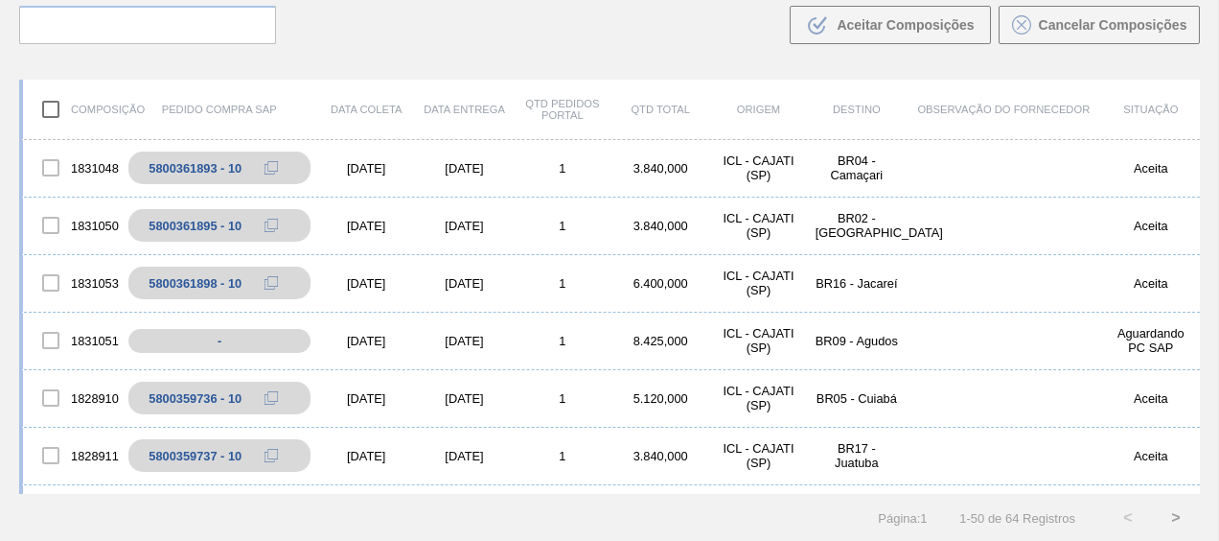
scroll to position [671, 0]
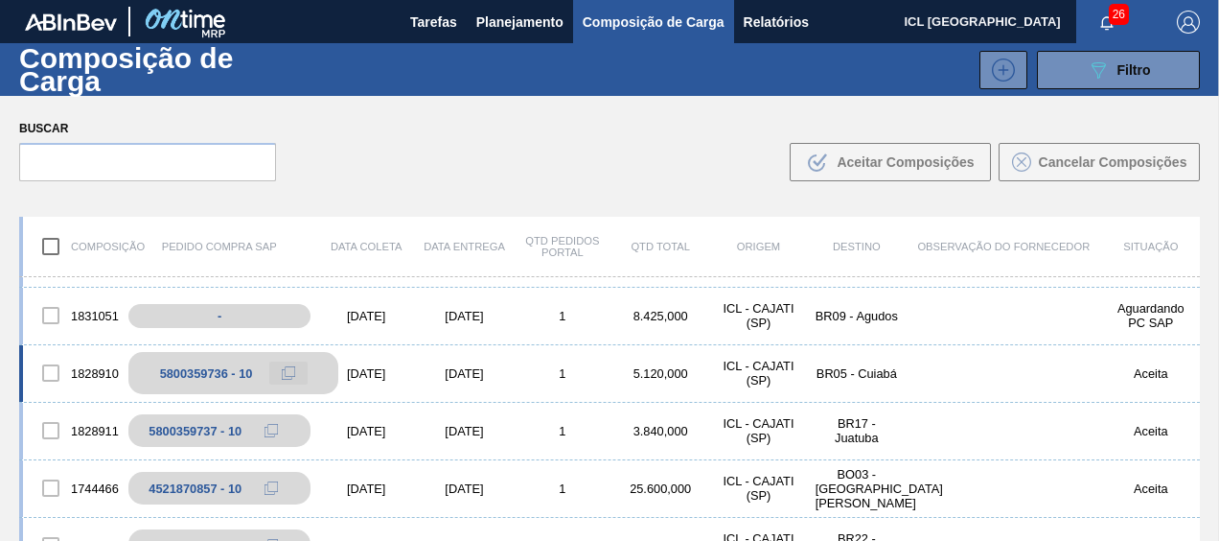
scroll to position [671, 0]
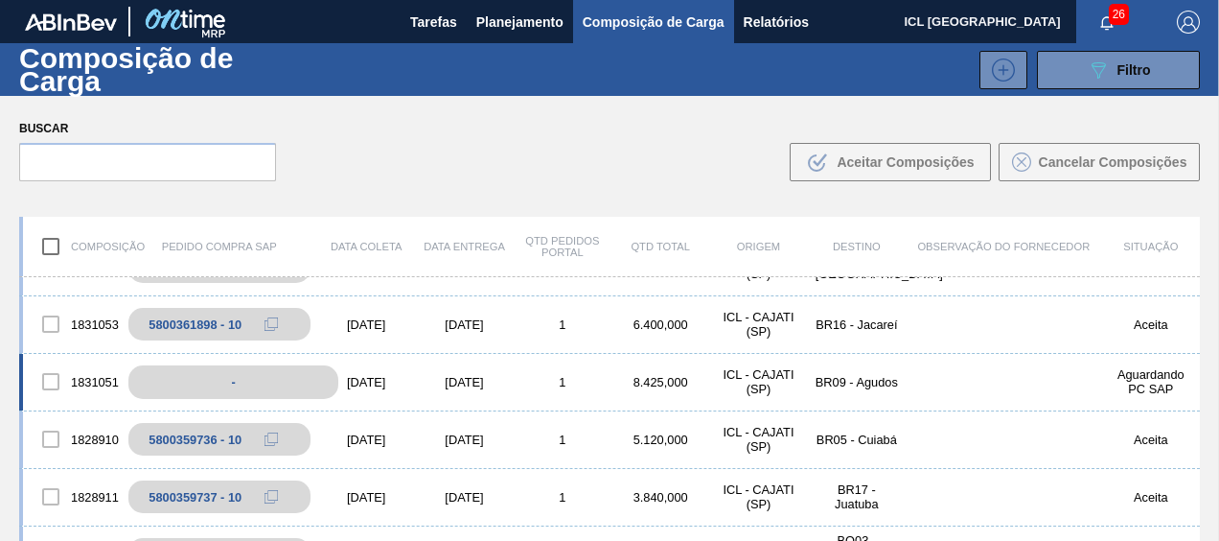
click at [224, 372] on div "-" at bounding box center [233, 382] width 210 height 34
drag, startPoint x: 224, startPoint y: 372, endPoint x: 203, endPoint y: 388, distance: 26.7
click at [203, 388] on div "-" at bounding box center [233, 382] width 210 height 34
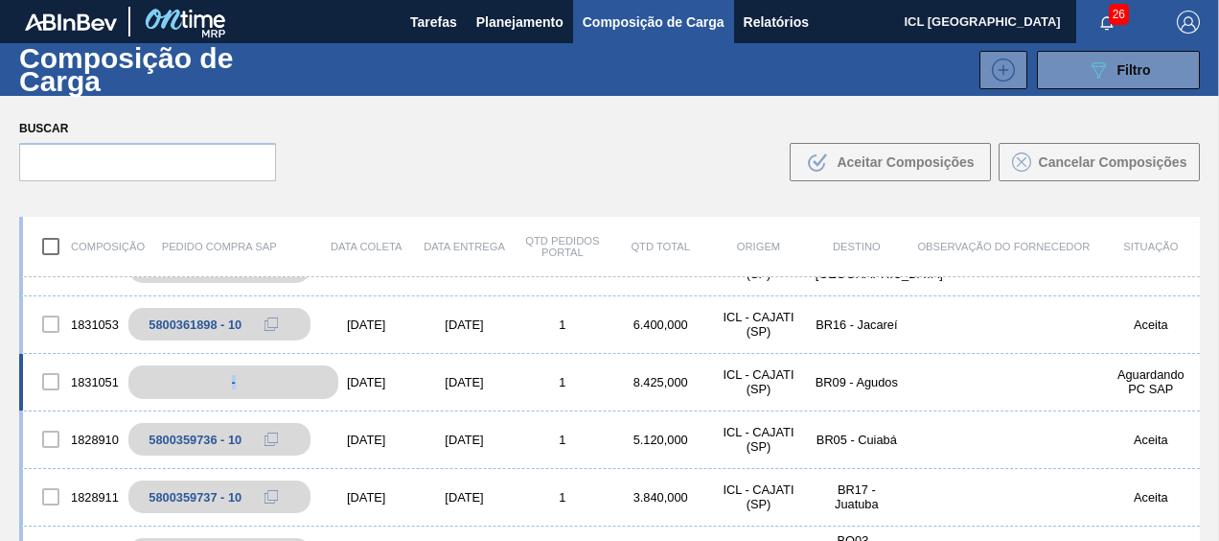
click at [203, 388] on div "-" at bounding box center [233, 382] width 210 height 34
drag, startPoint x: 203, startPoint y: 388, endPoint x: 218, endPoint y: 387, distance: 14.4
click at [218, 387] on div "-" at bounding box center [233, 382] width 210 height 34
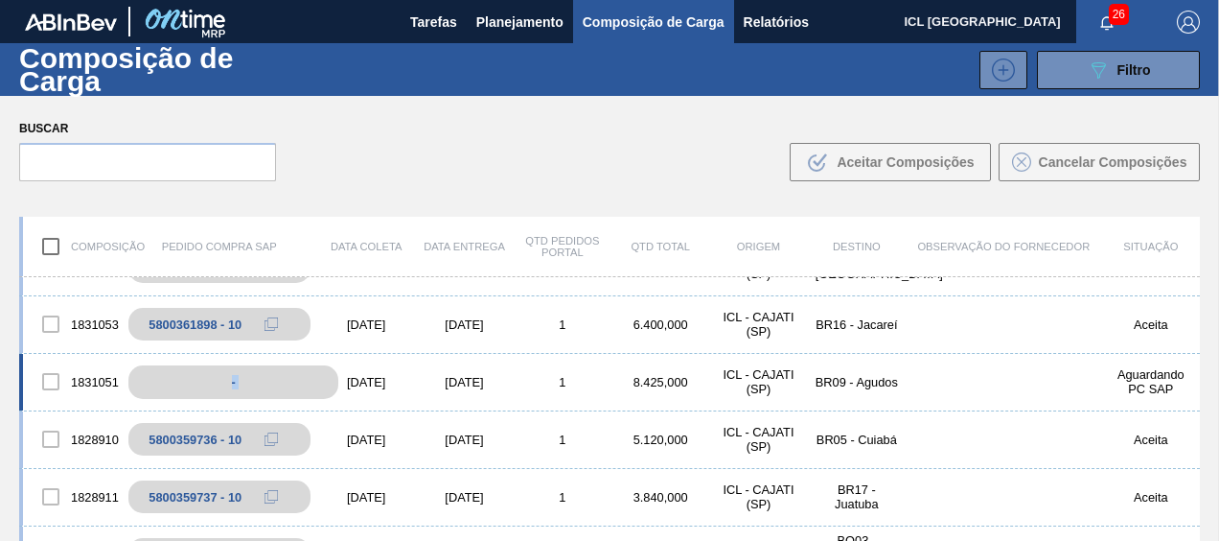
click at [228, 386] on div "-" at bounding box center [233, 382] width 210 height 34
click at [236, 384] on div "-" at bounding box center [233, 382] width 210 height 34
click at [225, 380] on div "-" at bounding box center [233, 382] width 210 height 34
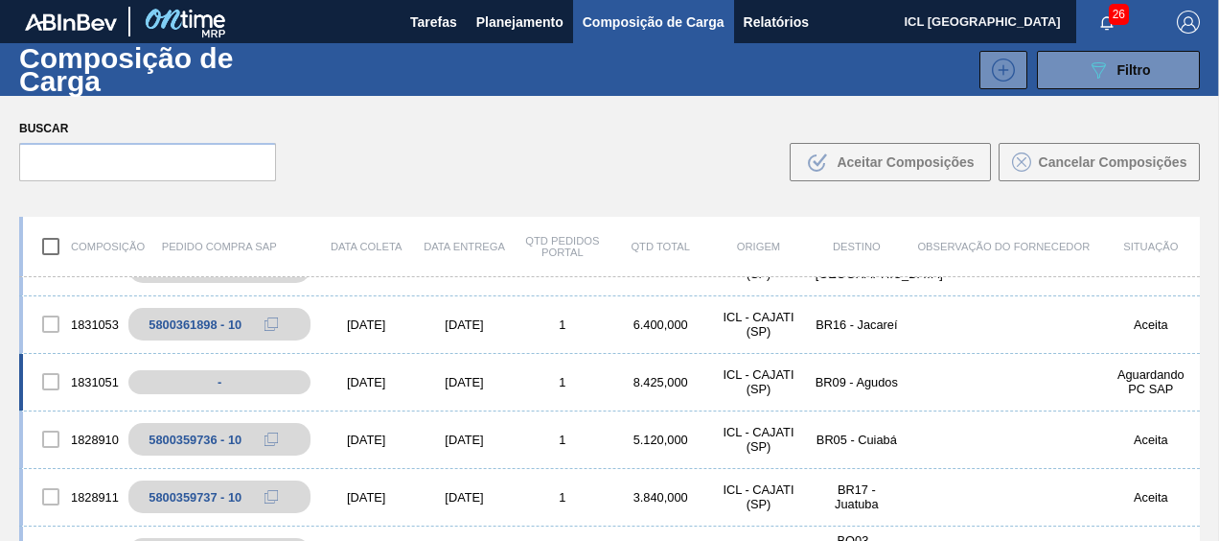
click at [171, 399] on div "1831051 - 08/09/2025 18/09/2025 1 8.425,000 ICL - CAJATI (SP) BR09 - Agudos Agu…" at bounding box center [609, 383] width 1181 height 58
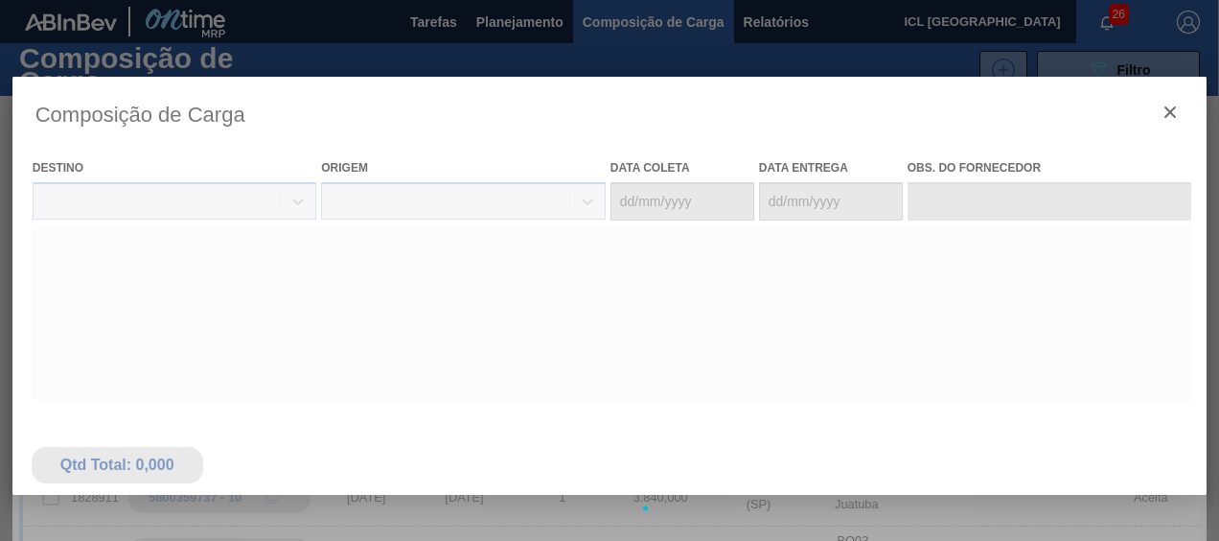
click at [180, 0] on body "Tarefas Planejamento Composição de Carga Relatórios ICL Brasil 26 Marcar todas …" at bounding box center [609, 0] width 1219 height 0
type coleta "[DATE]"
type entrega "[DATE]"
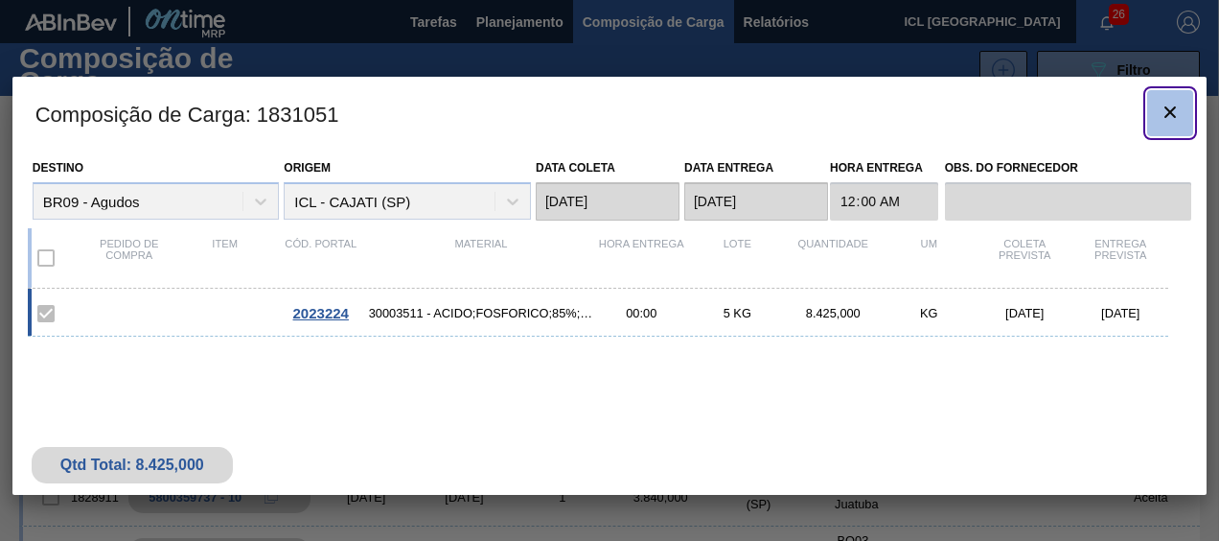
click at [1174, 102] on icon "botão de ícone" at bounding box center [1170, 112] width 23 height 23
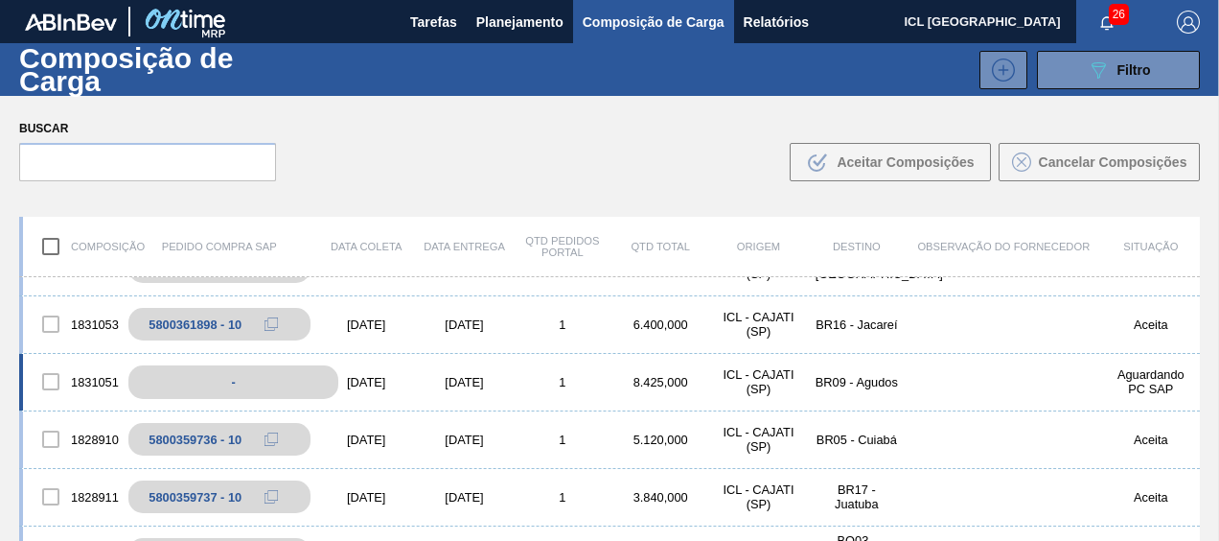
click at [274, 384] on div "-" at bounding box center [233, 382] width 210 height 34
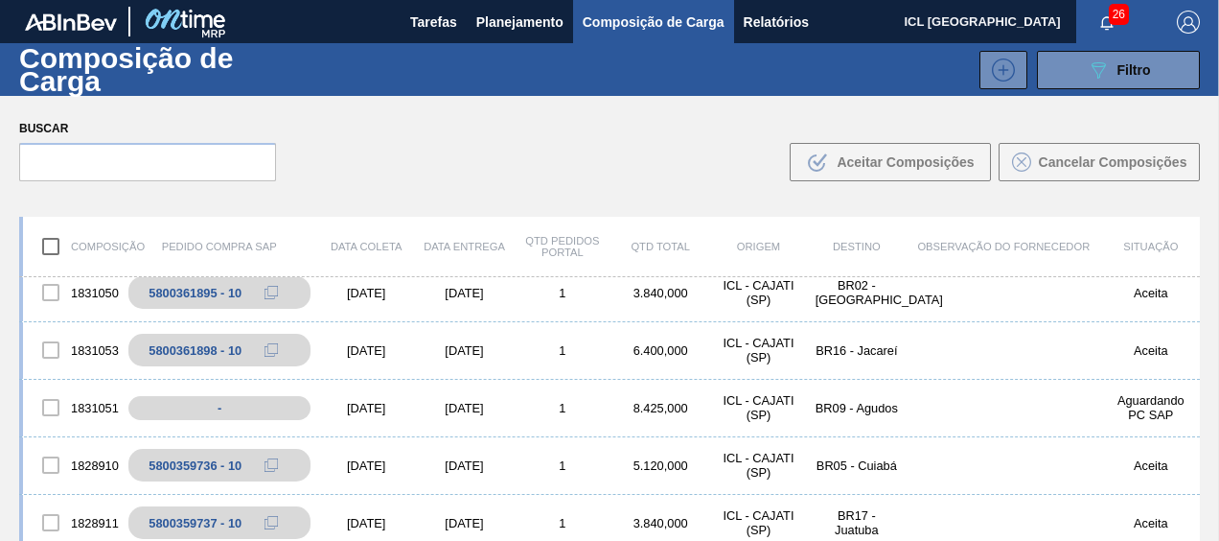
scroll to position [671, 0]
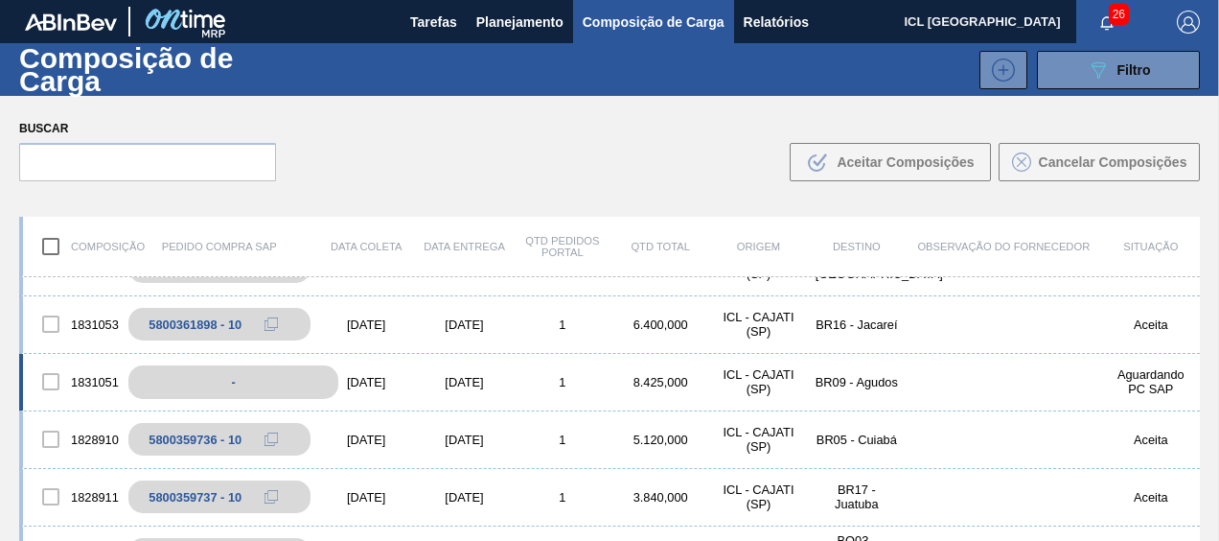
click at [302, 383] on div "-" at bounding box center [233, 382] width 210 height 34
click at [393, 378] on div "[DATE]" at bounding box center [366, 382] width 98 height 14
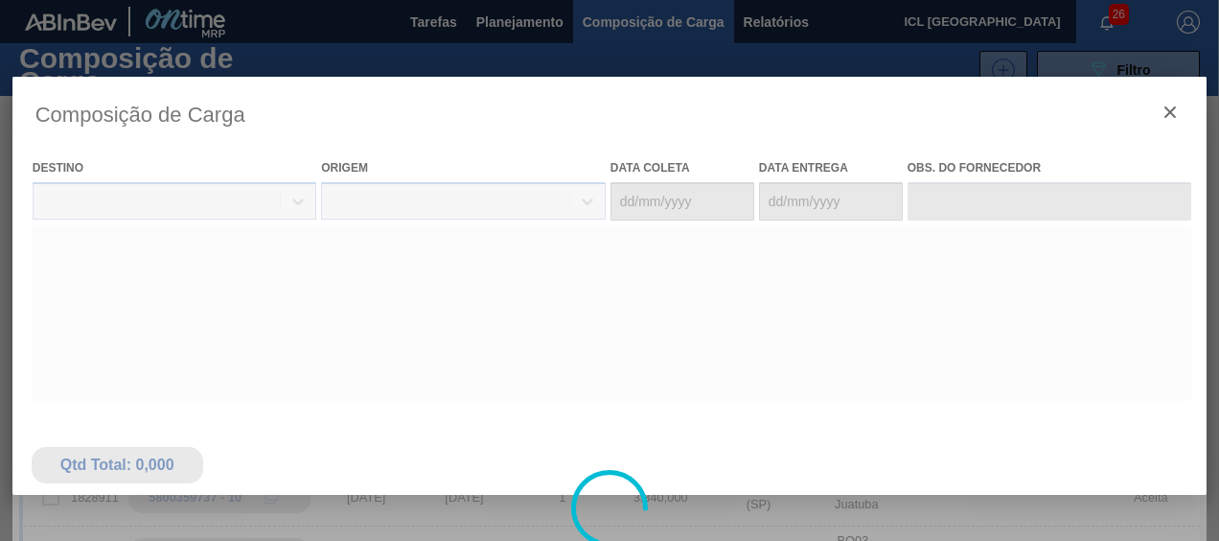
type coleta "[DATE]"
type entrega "[DATE]"
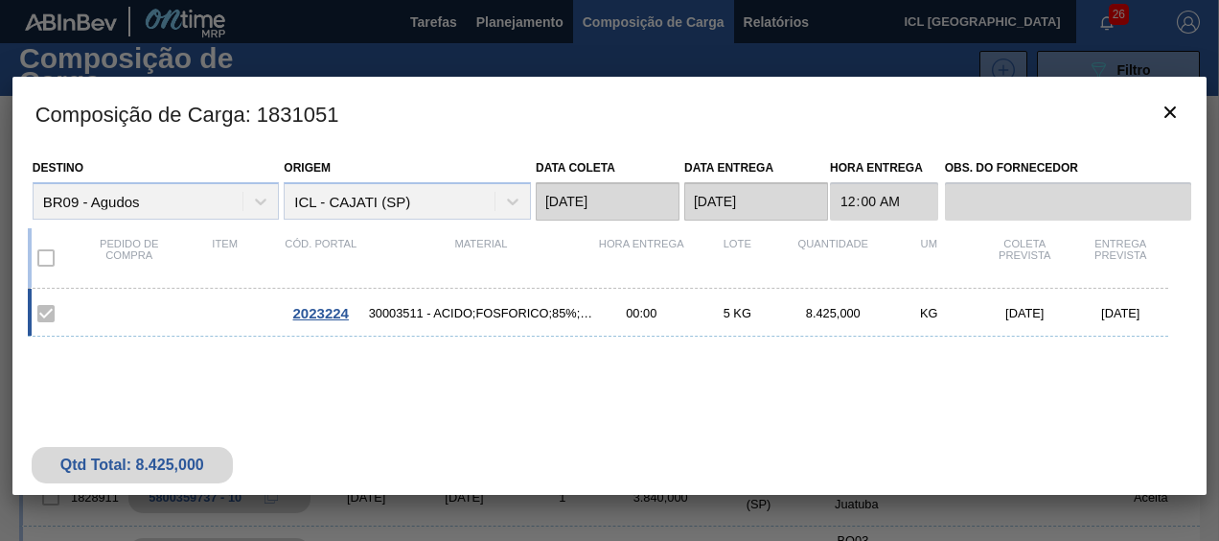
click at [114, 278] on div "Pedido de compra Item Cód. Portal Material Hora Entrega Lote Quantidade UM [PER…" at bounding box center [599, 258] width 1142 height 60
click at [122, 305] on div "2023224 30003511 - ACIDO;FOSFORICO;85%;; CONTAINER 00:00 5 KG 8.425,000 KG 08/0…" at bounding box center [599, 313] width 1142 height 48
click at [1165, 105] on icon "botão de ícone" at bounding box center [1170, 112] width 23 height 23
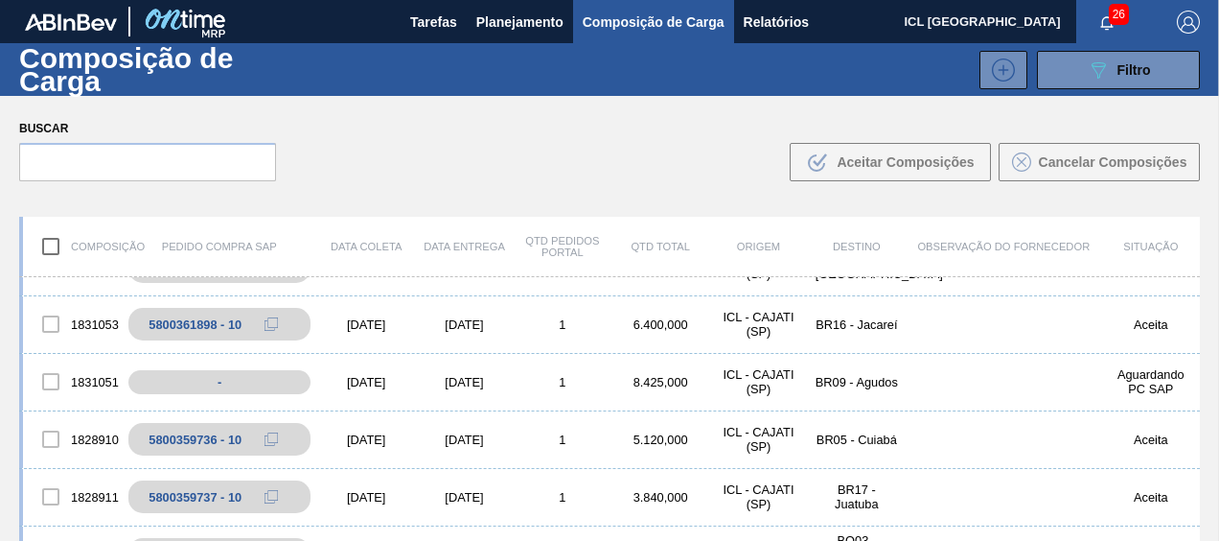
scroll to position [671, 0]
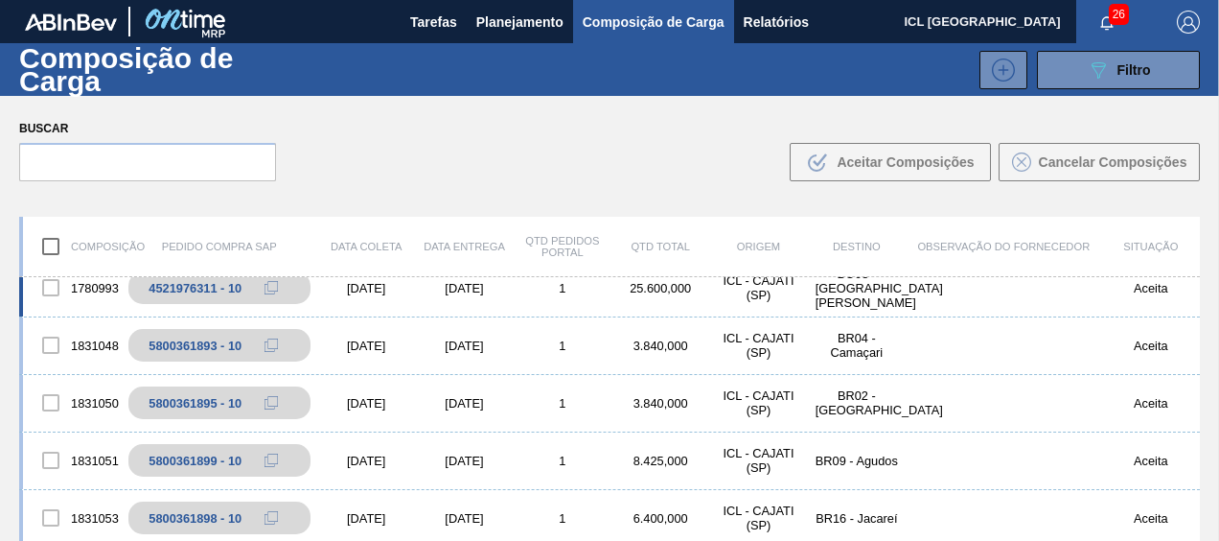
scroll to position [575, 0]
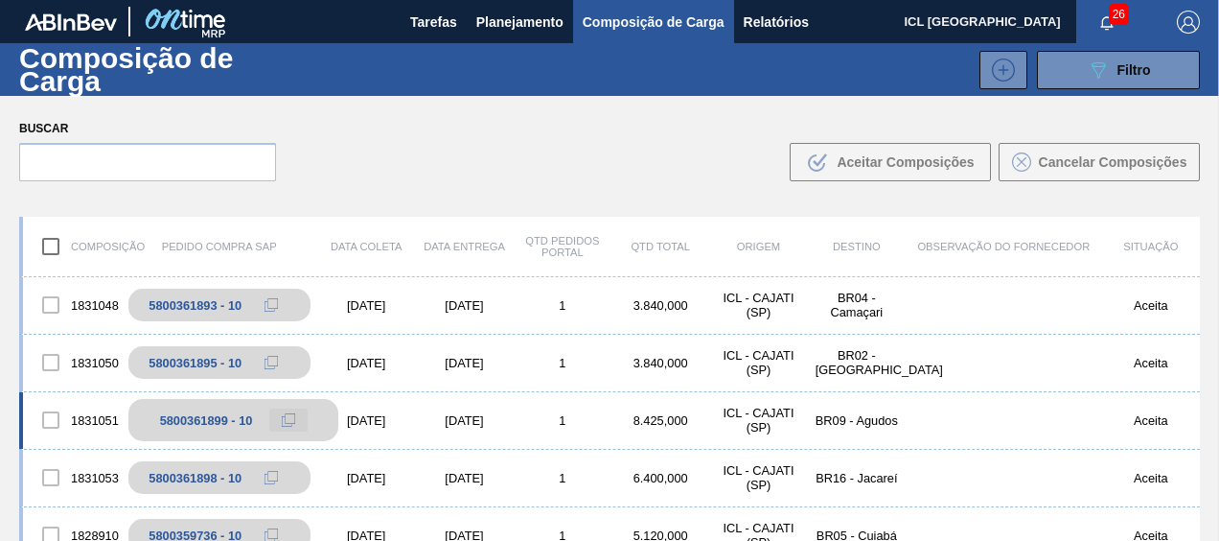
click at [288, 413] on icon at bounding box center [288, 419] width 13 height 13
